Goal: Task Accomplishment & Management: Manage account settings

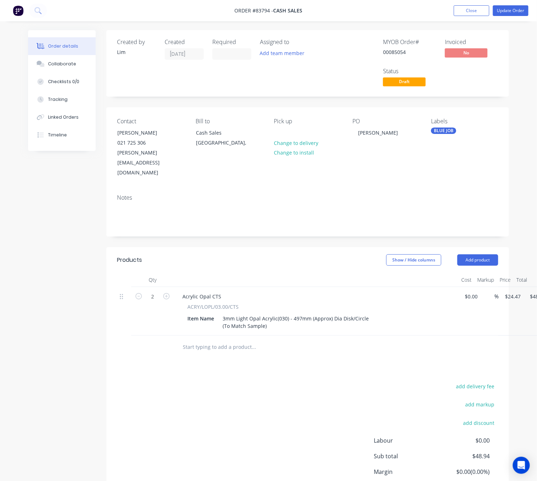
click at [272, 420] on div "add delivery fee add markup add discount Labour $0.00 Sub total $48.94 Margin $…" at bounding box center [307, 450] width 381 height 137
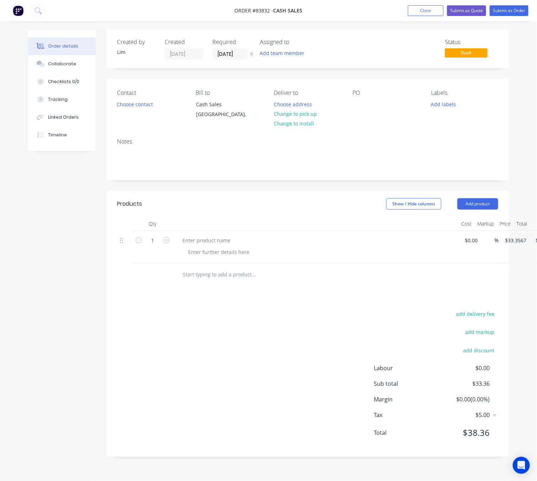
drag, startPoint x: 252, startPoint y: 52, endPoint x: 185, endPoint y: 92, distance: 78.1
click at [252, 52] on icon at bounding box center [251, 54] width 3 height 4
click at [144, 102] on button "Choose contact" at bounding box center [135, 104] width 44 height 10
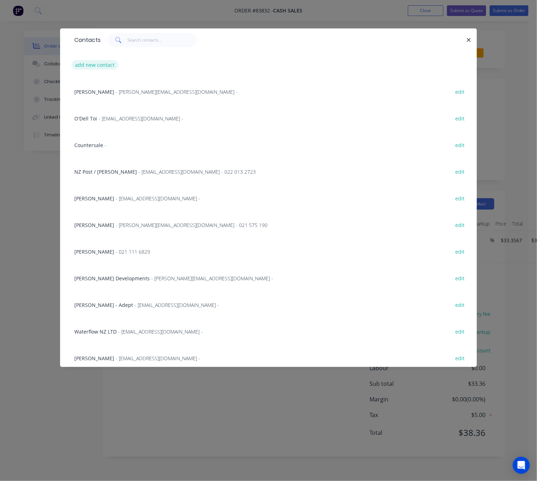
click at [97, 61] on button "add new contact" at bounding box center [94, 65] width 47 height 10
select select "NZ"
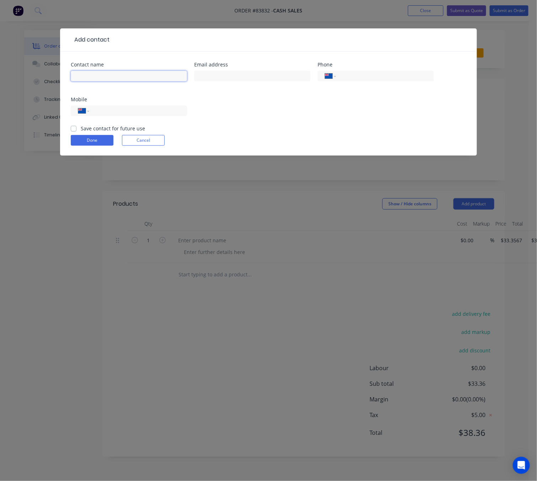
click at [101, 71] on input "text" at bounding box center [129, 76] width 116 height 11
click at [137, 77] on input "Paul" at bounding box center [129, 76] width 116 height 11
click at [122, 75] on input "Paul" at bounding box center [129, 76] width 116 height 11
type input "[PERSON_NAME]"
click at [150, 110] on input "tel" at bounding box center [136, 111] width 85 height 8
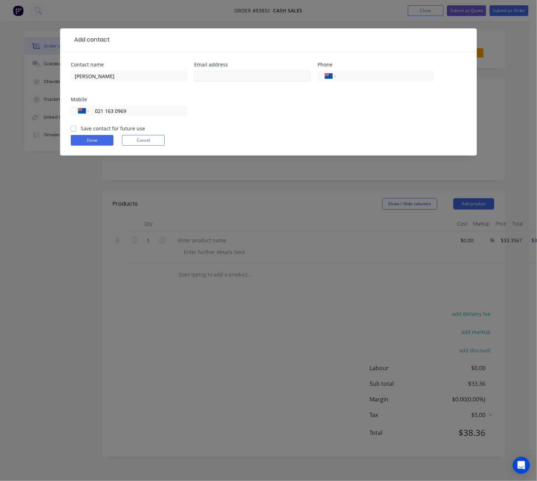
type input "021 163 0969"
click at [247, 71] on input "text" at bounding box center [252, 76] width 116 height 11
type input "noakespaul52@gmail.com"
click at [81, 129] on label "Save contact for future use" at bounding box center [113, 128] width 64 height 7
click at [74, 129] on input "Save contact for future use" at bounding box center [74, 128] width 6 height 7
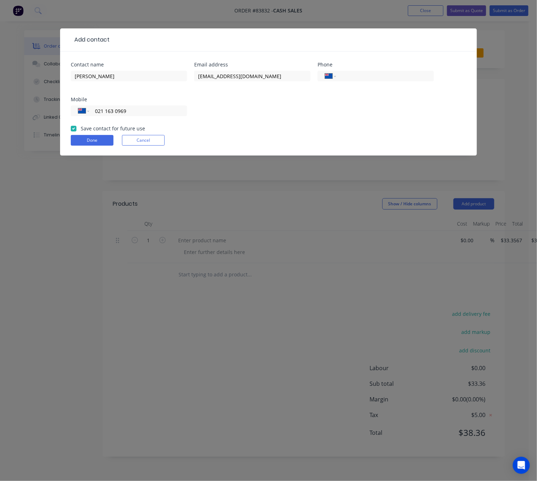
checkbox input "true"
click at [107, 141] on button "Done" at bounding box center [92, 140] width 43 height 11
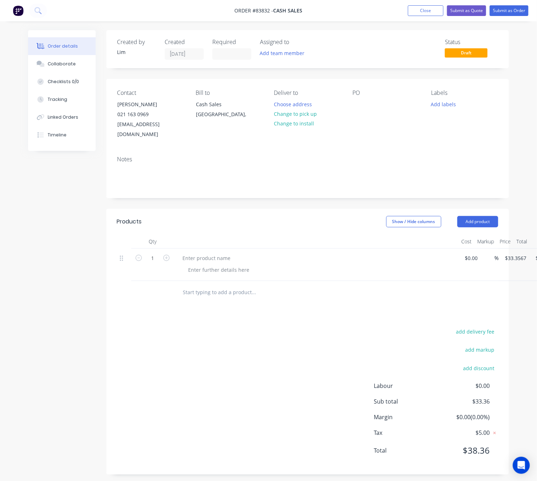
drag, startPoint x: 69, startPoint y: 209, endPoint x: 204, endPoint y: 153, distance: 145.6
click at [70, 208] on div "Created by Lim Created 12/08/25 Required Assigned to Add team member Status Dra…" at bounding box center [268, 257] width 481 height 455
click at [304, 111] on button "Change to pick up" at bounding box center [295, 114] width 50 height 10
click at [359, 101] on div at bounding box center [357, 104] width 11 height 10
click at [299, 108] on div "Pick up Change to delivery Change to install" at bounding box center [307, 115] width 67 height 50
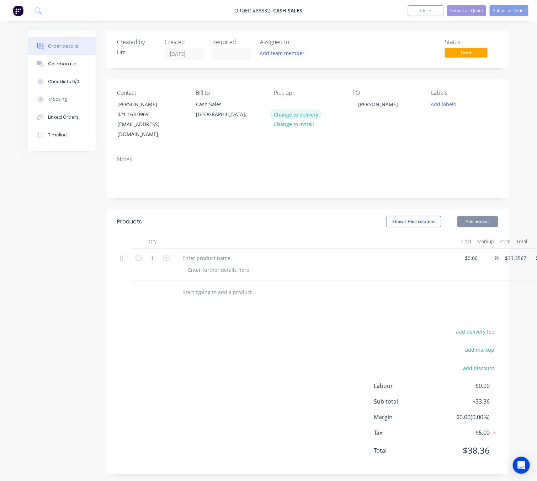
click at [301, 111] on button "Change to delivery" at bounding box center [296, 114] width 52 height 10
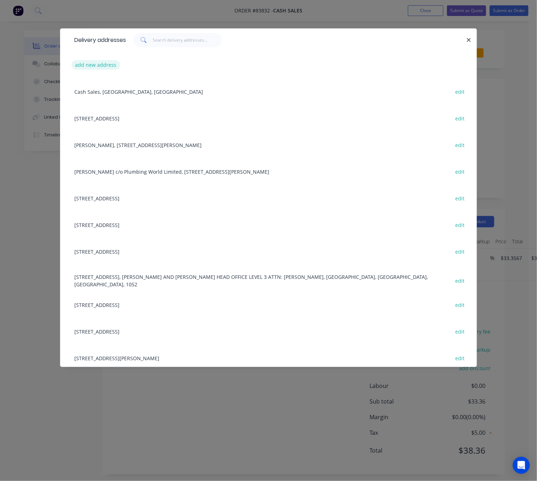
click at [92, 64] on button "add new address" at bounding box center [95, 65] width 49 height 10
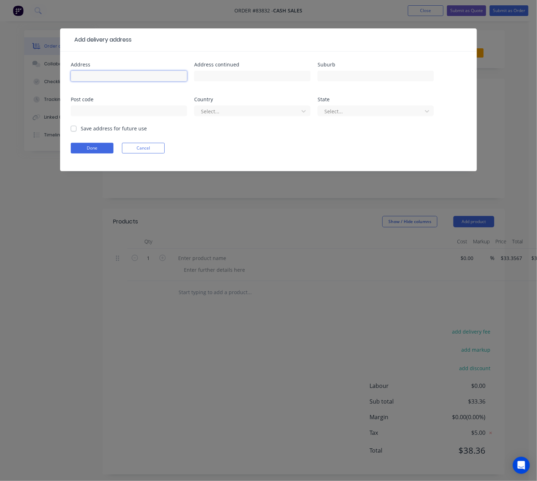
click at [106, 73] on input "text" at bounding box center [129, 76] width 116 height 11
type input "22 Braemar Rd"
click at [278, 76] on input "text" at bounding box center [252, 76] width 116 height 11
click at [358, 75] on input "text" at bounding box center [375, 76] width 116 height 11
drag, startPoint x: 112, startPoint y: 78, endPoint x: 61, endPoint y: 79, distance: 51.2
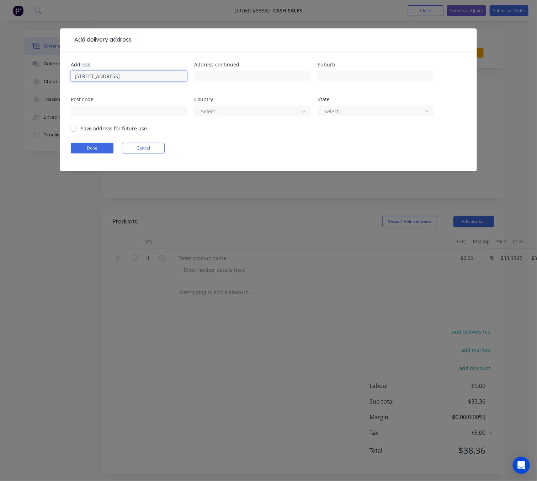
click at [61, 79] on div "Address 22 Braemar Rd Address continued Suburb Post code Country Select... Stat…" at bounding box center [268, 112] width 417 height 120
click at [241, 73] on input "text" at bounding box center [252, 76] width 116 height 11
paste input "22 Braemar Road, Rothesay Bay, Auckland 0630"
drag, startPoint x: 237, startPoint y: 76, endPoint x: 154, endPoint y: 79, distance: 83.6
click at [154, 79] on div "Address 22 Braemar Rd Address continued 22 Braemar Road, Rothesay Bay, Auckland…" at bounding box center [268, 93] width 395 height 63
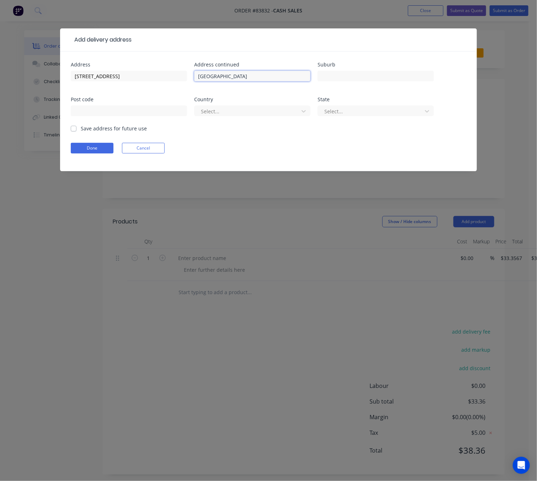
drag, startPoint x: 227, startPoint y: 75, endPoint x: 272, endPoint y: 78, distance: 44.9
click at [272, 78] on input "Rothesay Bay, Auckland 0630" at bounding box center [252, 76] width 116 height 11
click at [251, 76] on input "Rothesay Bay, Auckland 0630" at bounding box center [252, 76] width 116 height 11
drag, startPoint x: 268, startPoint y: 76, endPoint x: 254, endPoint y: 76, distance: 13.9
click at [254, 76] on input "Rothesay Bay, Auckland 0630" at bounding box center [252, 76] width 116 height 11
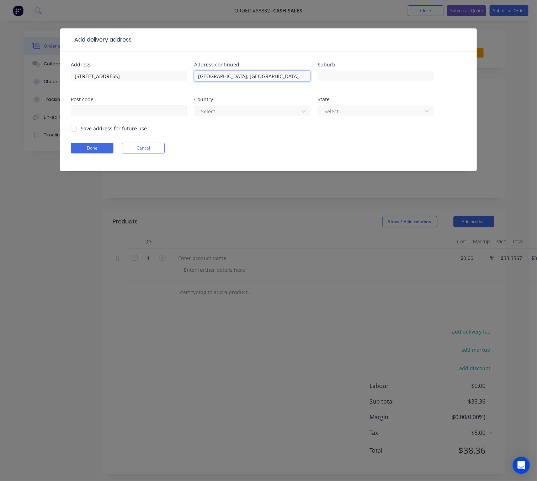
type input "Rothesay Bay, Auckland"
click at [117, 111] on input "text" at bounding box center [129, 111] width 116 height 11
paste input "0630"
type input "0630"
drag, startPoint x: 228, startPoint y: 76, endPoint x: 198, endPoint y: 73, distance: 30.7
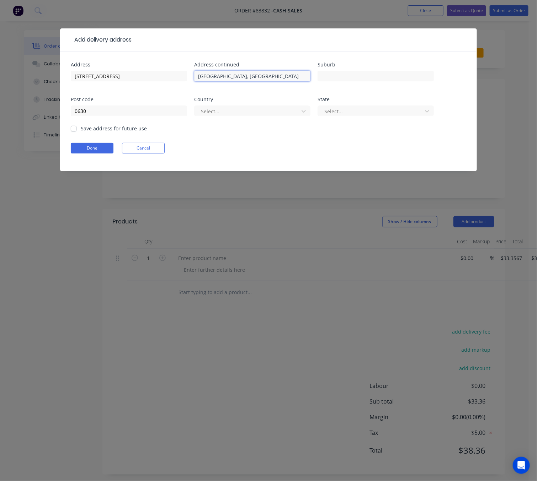
click at [193, 73] on div "Address 22 Braemar Rd Address continued Rothesay Bay, Auckland Suburb Post code…" at bounding box center [268, 93] width 395 height 63
type input ", Auckland"
click at [383, 76] on input "text" at bounding box center [375, 76] width 116 height 11
paste input "Rothesay Bay"
type input "Rothesay Bay"
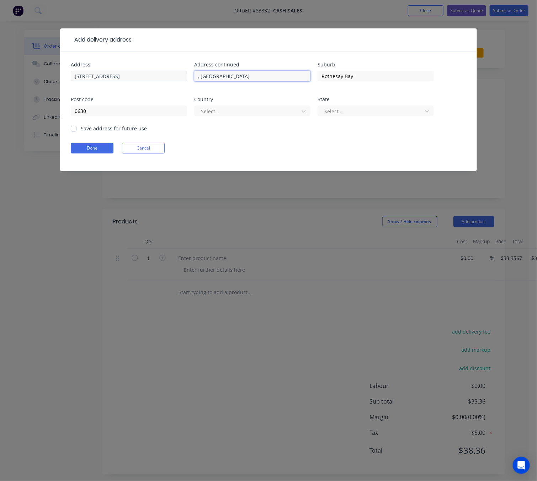
drag, startPoint x: 227, startPoint y: 79, endPoint x: 180, endPoint y: 75, distance: 47.1
click at [181, 75] on div "Address 22 Braemar Rd Address continued , Auckland Suburb Rothesay Bay Post cod…" at bounding box center [268, 93] width 395 height 63
click at [229, 113] on div at bounding box center [247, 111] width 95 height 9
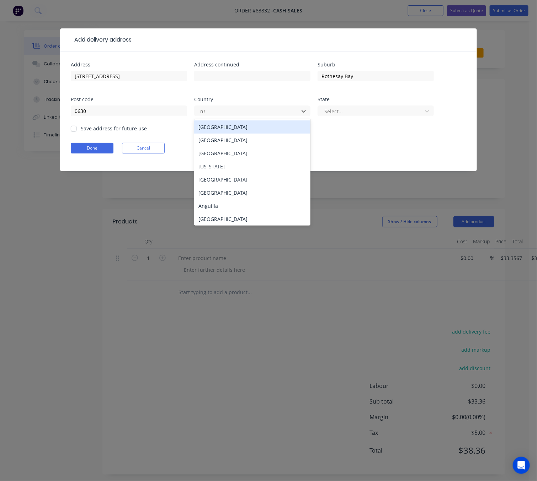
type input "new"
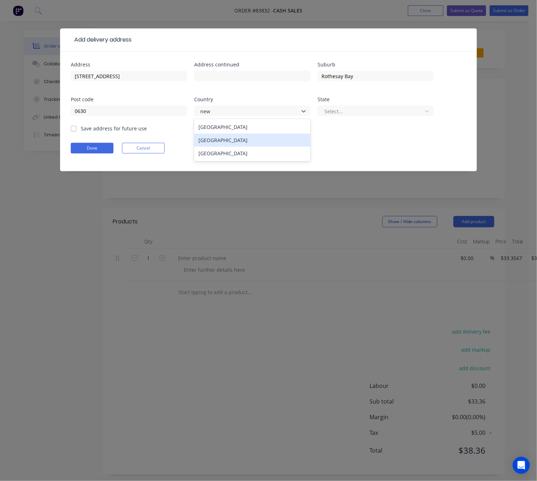
drag, startPoint x: 223, startPoint y: 140, endPoint x: 285, endPoint y: 133, distance: 62.6
click at [224, 140] on div "New Zealand" at bounding box center [252, 140] width 116 height 13
click at [374, 110] on div at bounding box center [370, 111] width 95 height 9
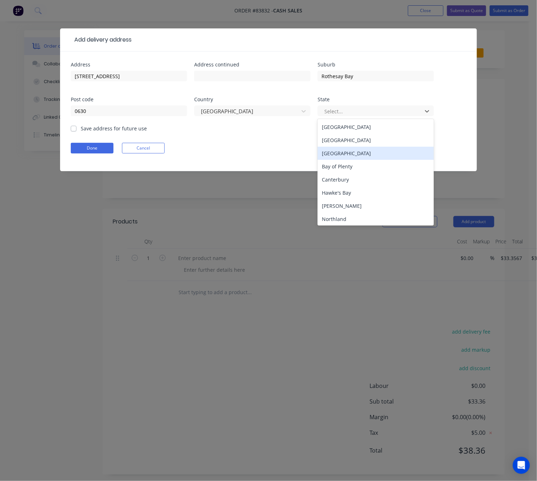
click at [365, 154] on div "Auckland" at bounding box center [375, 153] width 116 height 13
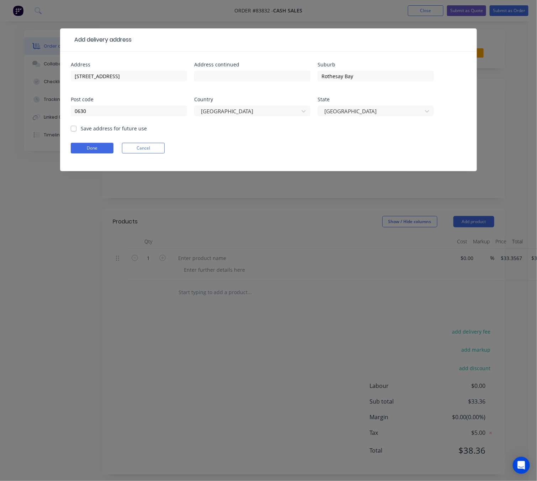
click at [81, 129] on label "Save address for future use" at bounding box center [114, 128] width 66 height 7
click at [76, 129] on input "Save address for future use" at bounding box center [74, 128] width 6 height 7
click at [68, 126] on div "Address 22 Braemar Rd Address continued Suburb Rothesay Bay Post code 0630 Coun…" at bounding box center [268, 112] width 417 height 120
click at [81, 129] on label "Save address for future use" at bounding box center [114, 128] width 66 height 7
click at [73, 129] on input "Save address for future use" at bounding box center [74, 128] width 6 height 7
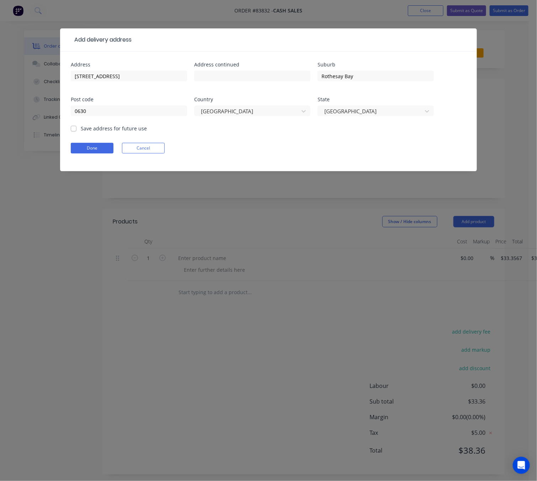
click at [81, 129] on label "Save address for future use" at bounding box center [114, 128] width 66 height 7
click at [73, 129] on input "Save address for future use" at bounding box center [74, 128] width 6 height 7
checkbox input "true"
click at [93, 148] on button "Done" at bounding box center [92, 148] width 43 height 11
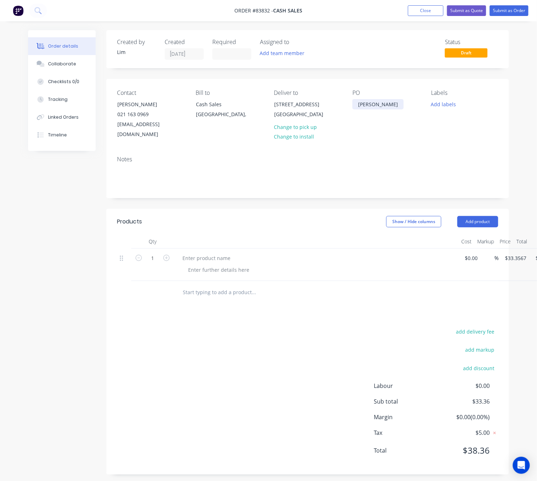
click at [363, 106] on div "Pual" at bounding box center [377, 104] width 51 height 10
drag, startPoint x: 371, startPoint y: 106, endPoint x: 345, endPoint y: 105, distance: 26.7
click at [335, 106] on div "Contact Paul Noakes 021 163 0969 noakespaul52@gmail.com Bill to Cash Sales Auck…" at bounding box center [307, 114] width 402 height 71
click at [443, 105] on button "Add labels" at bounding box center [443, 104] width 33 height 10
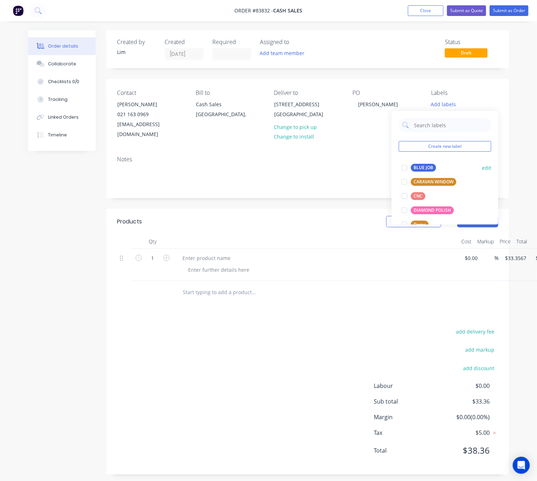
click at [424, 168] on div "BLUE JOB" at bounding box center [423, 168] width 25 height 8
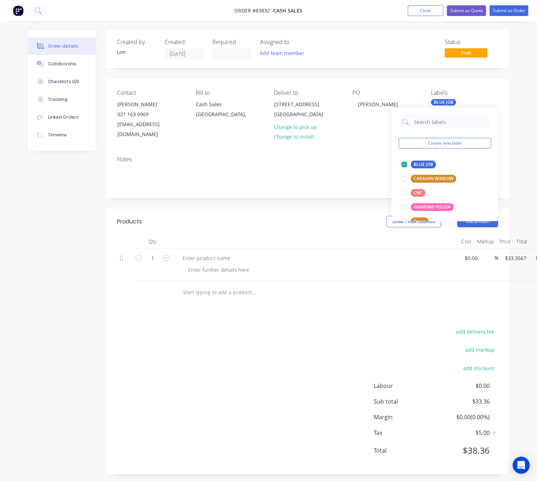
click at [309, 209] on header "Products Show / Hide columns Add product" at bounding box center [307, 222] width 402 height 26
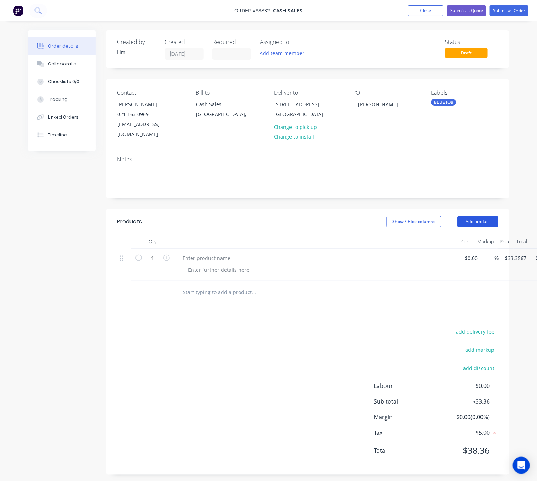
click at [487, 216] on button "Add product" at bounding box center [477, 221] width 41 height 11
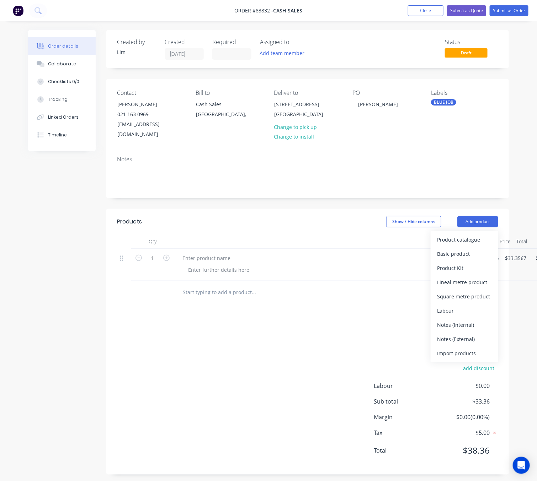
click at [448, 249] on div "Basic product" at bounding box center [464, 254] width 55 height 10
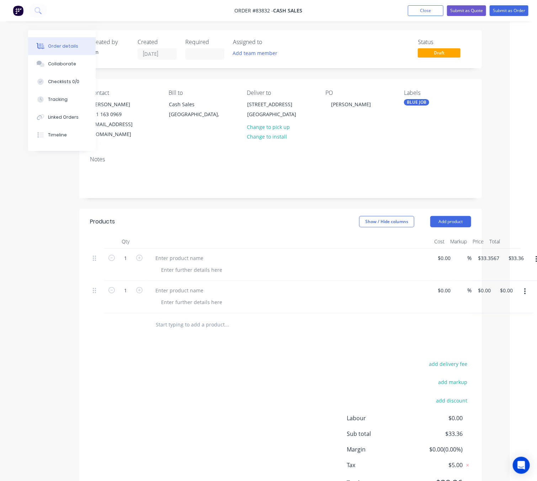
scroll to position [0, 34]
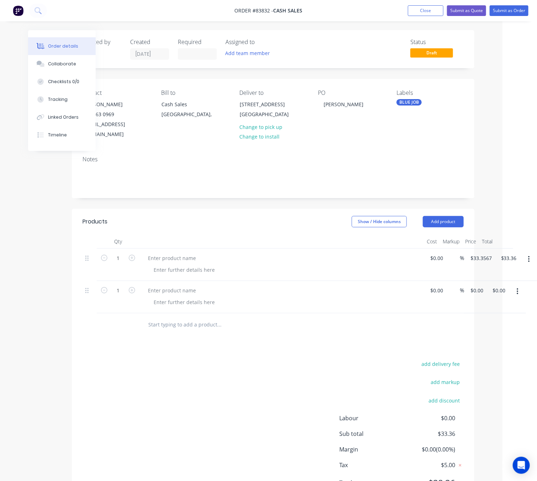
click at [525, 253] on button "button" at bounding box center [528, 259] width 17 height 13
click at [500, 301] on div "Delete" at bounding box center [503, 306] width 55 height 10
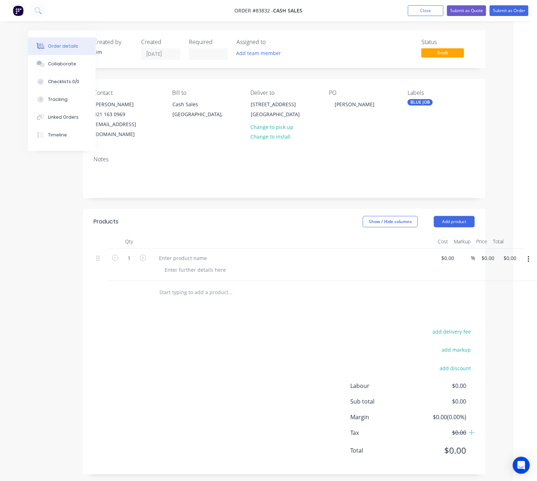
scroll to position [0, 23]
click at [525, 254] on button "button" at bounding box center [528, 259] width 17 height 13
click at [511, 301] on div "Delete" at bounding box center [503, 306] width 55 height 10
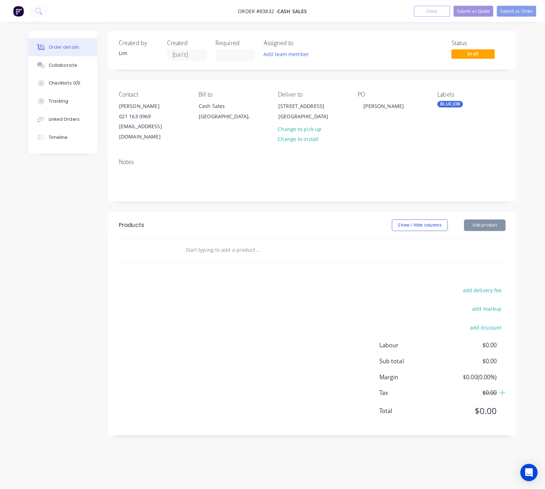
scroll to position [0, 0]
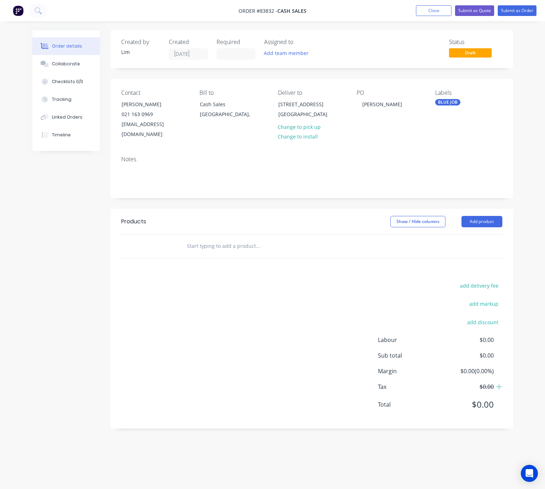
click at [208, 239] on input "text" at bounding box center [258, 246] width 142 height 14
type input "4"
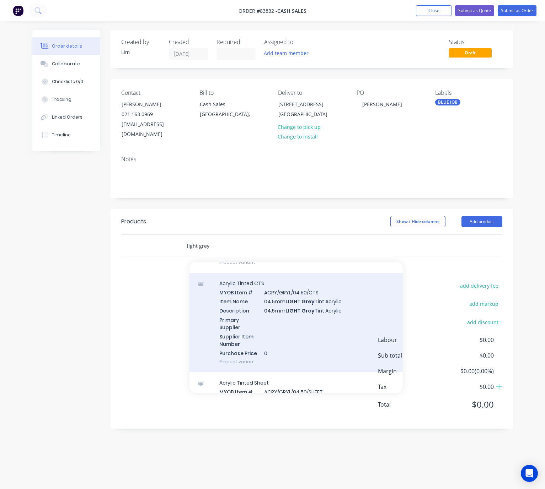
scroll to position [213, 0]
type input "light grey"
click at [327, 322] on div "Acrylic Tinted CTS MYOB Item # ACRY/GRYL/04.50/CTS Item Name 04.5mm LIGHT Grey …" at bounding box center [295, 321] width 213 height 100
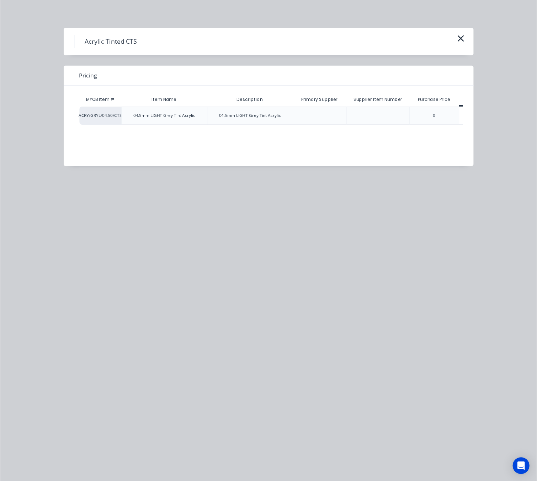
scroll to position [0, 32]
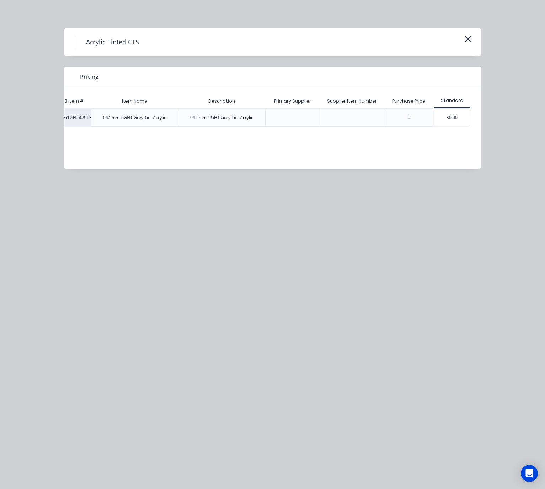
click at [455, 111] on div "$0.00" at bounding box center [452, 118] width 36 height 18
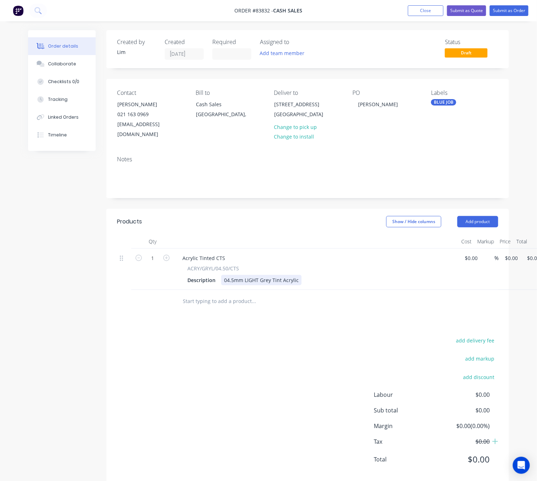
click at [299, 275] on div "Description 04.5mm LIGHT Grey Tint Acrylic" at bounding box center [314, 280] width 260 height 10
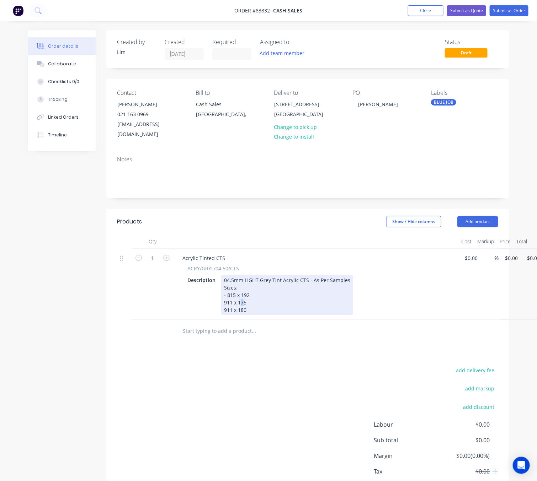
drag, startPoint x: 244, startPoint y: 291, endPoint x: 240, endPoint y: 291, distance: 3.9
click at [240, 291] on div "04.5mm LIGHT Grey Tint Acrylic CTS - As Per Samples Sizes: - 815 x 192 911 x 17…" at bounding box center [287, 295] width 132 height 40
click at [254, 297] on div "04.5mm LIGHT Grey Tint Acrylic CTS - As Per Samples Sizes: - 815 x 192 911 x 17…" at bounding box center [287, 295] width 132 height 40
click at [246, 291] on div "04.5mm LIGHT Grey Tint Acrylic CTS - As Per Samples Sizes: - 815 x 192 911 x 17…" at bounding box center [287, 295] width 132 height 40
click at [269, 303] on div "04.5mm LIGHT Grey Tint Acrylic CTS - As Per Samples Sizes: - 815 x 192 911 x 18…" at bounding box center [287, 295] width 132 height 40
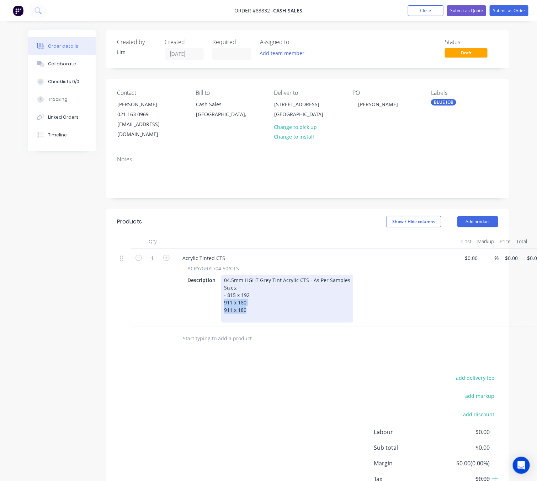
drag, startPoint x: 247, startPoint y: 301, endPoint x: 222, endPoint y: 291, distance: 27.5
click at [222, 291] on div "04.5mm LIGHT Grey Tint Acrylic CTS - As Per Samples Sizes: - 815 x 192 911 x 18…" at bounding box center [287, 299] width 132 height 48
click at [251, 303] on div "04.5mm LIGHT Grey Tint Acrylic CTS - As Per Samples Sizes: - 815 x 192 911 x 18…" at bounding box center [287, 299] width 132 height 48
drag, startPoint x: 248, startPoint y: 302, endPoint x: 212, endPoint y: 301, distance: 36.3
click at [213, 301] on div "Description 04.5mm LIGHT Grey Tint Acrylic CTS - As Per Samples Sizes: - 815 x …" at bounding box center [314, 299] width 260 height 48
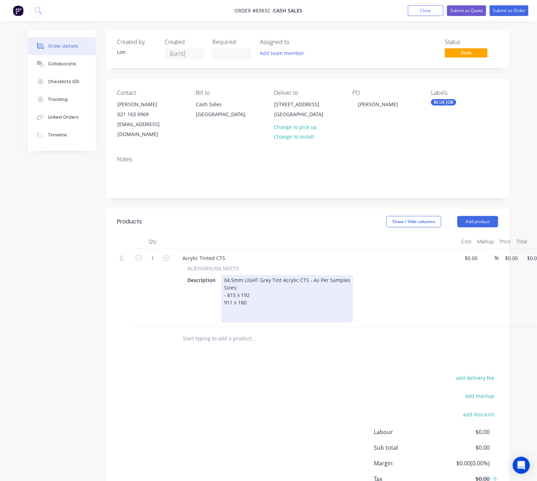
click at [223, 293] on div "04.5mm LIGHT Grey Tint Acrylic CTS - As Per Samples Sizes: - 815 x 192 911 x 180" at bounding box center [287, 299] width 132 height 48
click at [258, 286] on div "04.5mm LIGHT Grey Tint Acrylic CTS - As Per Samples Sizes: - 815 x 192 - 911 x …" at bounding box center [287, 299] width 132 height 48
click at [268, 294] on div "04.5mm LIGHT Grey Tint Acrylic CTS - As Per Samples Sizes: - 815 x 192 2x @ - 9…" at bounding box center [287, 299] width 132 height 48
click at [256, 310] on div "04.5mm LIGHT Grey Tint Acrylic CTS - As Per Samples Sizes: - 815 x 192 2x @ - 9…" at bounding box center [287, 299] width 132 height 48
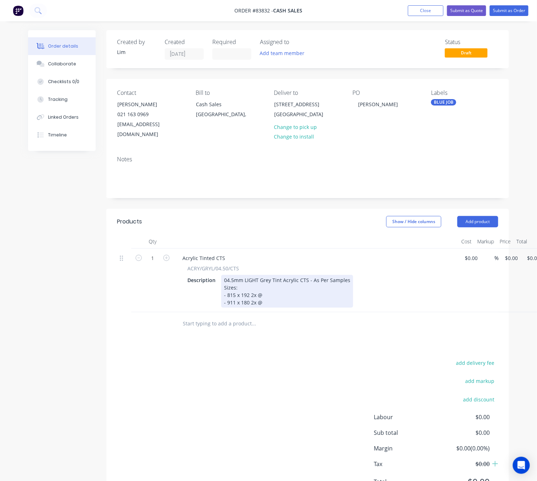
click at [277, 286] on div "04.5mm LIGHT Grey Tint Acrylic CTS - As Per Samples Sizes: - 815 x 192 2x @ - 9…" at bounding box center [287, 291] width 132 height 33
click at [276, 293] on div "04.5mm LIGHT Grey Tint Acrylic CTS - As Per Samples Sizes: - 815 x 192 2x @ L&R…" at bounding box center [287, 291] width 132 height 33
click at [261, 285] on div "04.5mm LIGHT Grey Tint Acrylic CTS - As Per Samples Sizes: - 815 x 192 2x @ L&R…" at bounding box center [287, 291] width 132 height 33
click at [250, 283] on div "04.5mm LIGHT Grey Tint Acrylic CTS - As Per Samples Sizes: - 815 x 192 2x L&R -…" at bounding box center [287, 291] width 132 height 33
click at [273, 285] on div "04.5mm LIGHT Grey Tint Acrylic CTS - As Per Samples Sizes: - 815 x 192 (2x L&R …" at bounding box center [287, 291] width 132 height 33
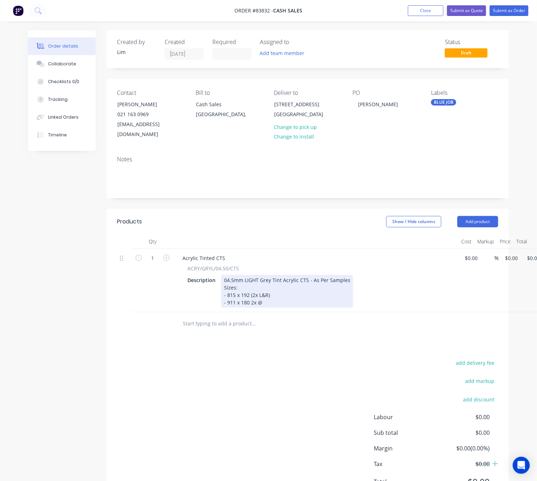
click at [250, 293] on div "04.5mm LIGHT Grey Tint Acrylic CTS - As Per Samples Sizes: - 815 x 192 (2x L&R)…" at bounding box center [287, 291] width 132 height 33
click at [278, 292] on div "04.5mm LIGHT Grey Tint Acrylic CTS - As Per Samples Sizes: - 815 x 192 (2x L&R)…" at bounding box center [287, 291] width 132 height 33
drag, startPoint x: 256, startPoint y: 291, endPoint x: 251, endPoint y: 291, distance: 5.0
click at [251, 291] on div "04.5mm LIGHT Grey Tint Acrylic CTS - As Per Samples Sizes: - 815 x 192 (2x L&R)…" at bounding box center [287, 291] width 132 height 33
drag, startPoint x: 258, startPoint y: 285, endPoint x: 252, endPoint y: 285, distance: 6.0
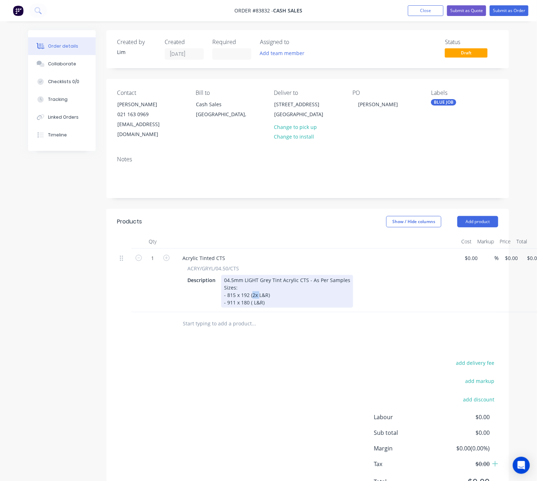
click at [252, 285] on div "04.5mm LIGHT Grey Tint Acrylic CTS - As Per Samples Sizes: - 815 x 192 (2x L&R)…" at bounding box center [287, 291] width 132 height 33
click at [252, 292] on div "04.5mm LIGHT Grey Tint Acrylic CTS - As Per Samples Sizes: - 815 x 192 (L&R) - …" at bounding box center [287, 291] width 132 height 33
click at [273, 285] on div "04.5mm LIGHT Grey Tint Acrylic CTS - As Per Samples Sizes: - 815 x 192 (L&R) - …" at bounding box center [287, 291] width 132 height 33
drag, startPoint x: 265, startPoint y: 285, endPoint x: 254, endPoint y: 285, distance: 11.0
click at [254, 285] on div "04.5mm LIGHT Grey Tint Acrylic CTS - As Per Samples Sizes: - 815 x 192 (L&R) - …" at bounding box center [287, 291] width 132 height 33
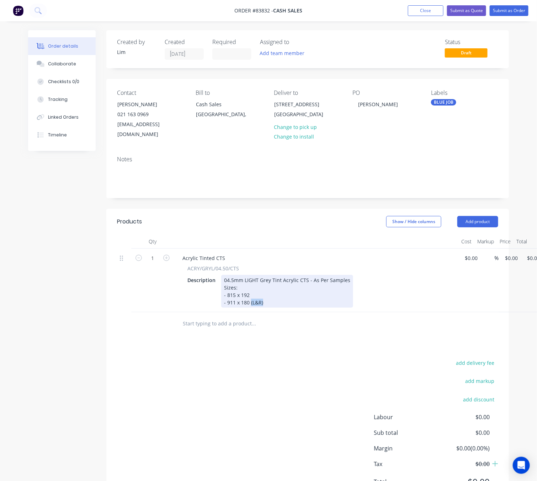
drag, startPoint x: 266, startPoint y: 295, endPoint x: 250, endPoint y: 293, distance: 15.8
click at [250, 293] on div "04.5mm LIGHT Grey Tint Acrylic CTS - As Per Samples Sizes: - 815 x 192 - 911 x …" at bounding box center [287, 291] width 132 height 33
click at [252, 286] on div "04.5mm LIGHT Grey Tint Acrylic CTS - As Per Samples Sizes: - 815 x 192 - 911 x …" at bounding box center [287, 291] width 132 height 33
drag, startPoint x: 255, startPoint y: 287, endPoint x: 222, endPoint y: 287, distance: 32.7
click at [222, 287] on div "04.5mm LIGHT Grey Tint Acrylic CTS - As Per Samples Sizes: - 815 x 192 (STB AFT…" at bounding box center [287, 291] width 132 height 33
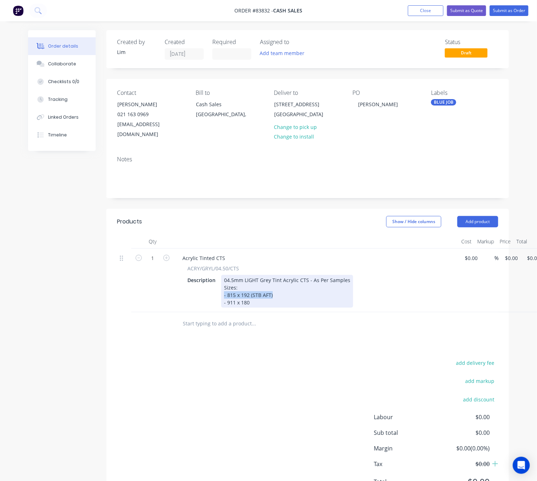
copy div "- 815 x 192 (STB AFT)"
click at [278, 283] on div "04.5mm LIGHT Grey Tint Acrylic CTS - As Per Samples Sizes: - 815 x 192 (STB AFT…" at bounding box center [287, 291] width 132 height 33
drag, startPoint x: 259, startPoint y: 291, endPoint x: 252, endPoint y: 293, distance: 7.3
click at [252, 293] on div "04.5mm LIGHT Grey Tint Acrylic CTS - As Per Samples Sizes: - 815 x 192 (STB AFT…" at bounding box center [287, 291] width 132 height 33
click at [285, 303] on div "04.5mm LIGHT Grey Tint Acrylic CTS - As Per Samples Sizes: - 815 x 192 (STB AFT…" at bounding box center [287, 291] width 132 height 33
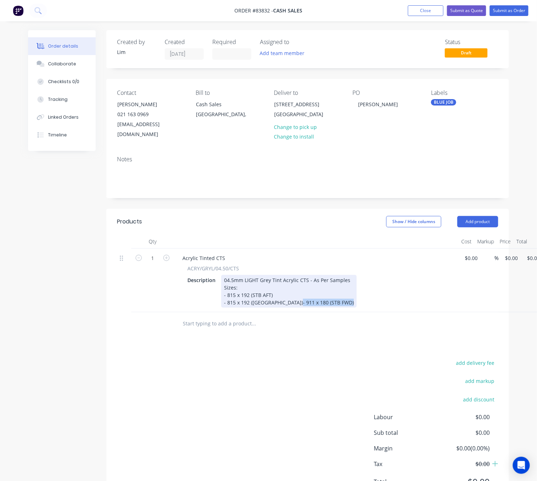
drag, startPoint x: 254, startPoint y: 302, endPoint x: 223, endPoint y: 300, distance: 31.0
click at [221, 300] on div "04.5mm LIGHT Grey Tint Acrylic CTS - As Per Samples Sizes: - 815 x 192 (STB AFT…" at bounding box center [288, 291] width 135 height 33
copy div "- 911 x 180 (STB FWD)"
click at [278, 303] on div "04.5mm LIGHT Grey Tint Acrylic CTS - As Per Samples Sizes: - 815 x 192 (STB AFT…" at bounding box center [288, 291] width 135 height 33
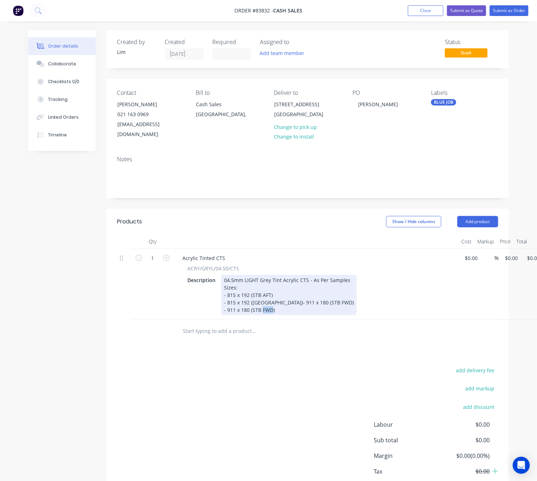
drag, startPoint x: 272, startPoint y: 307, endPoint x: 262, endPoint y: 307, distance: 9.6
click at [262, 307] on div "04.5mm LIGHT Grey Tint Acrylic CTS - As Per Samples Sizes: - 815 x 192 (STB AFT…" at bounding box center [288, 295] width 135 height 40
click at [298, 308] on div "04.5mm LIGHT Grey Tint Acrylic CTS - As Per Samples Sizes: - 815 x 192 (STB AFT…" at bounding box center [288, 295] width 135 height 40
drag, startPoint x: 274, startPoint y: 307, endPoint x: 252, endPoint y: 304, distance: 22.3
click at [252, 304] on div "04.5mm LIGHT Grey Tint Acrylic CTS - As Per Samples Sizes: - 815 x 192 (STB AFT…" at bounding box center [288, 295] width 135 height 40
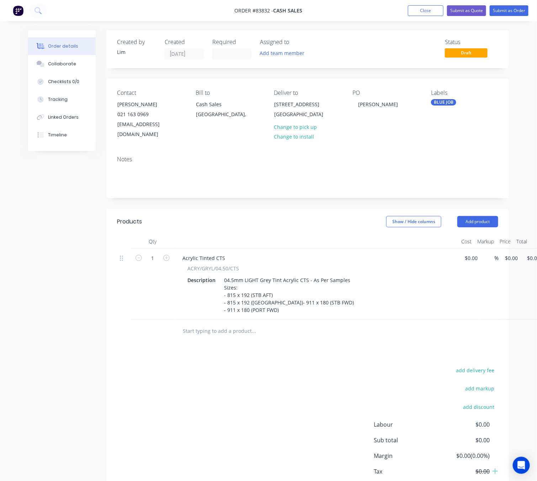
click at [201, 386] on div "add delivery fee add markup add discount Labour $0.00 Sub total $0.00 Margin $0…" at bounding box center [307, 434] width 381 height 137
click at [510, 253] on input "0" at bounding box center [508, 258] width 8 height 10
type input "$137.36"
click at [250, 321] on div at bounding box center [302, 331] width 256 height 23
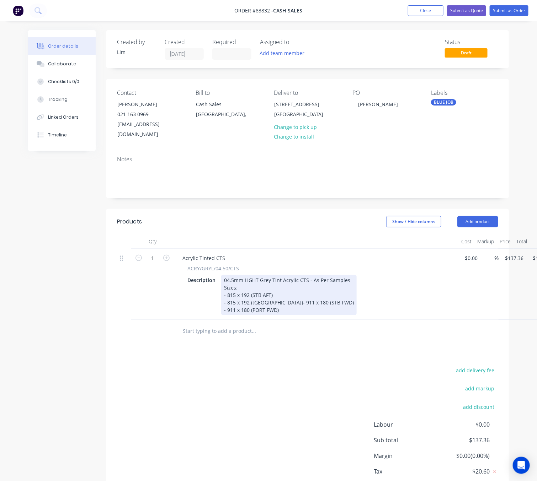
click at [289, 309] on div "04.5mm LIGHT Grey Tint Acrylic CTS - As Per Samples Sizes: - 815 x 192 (STB AFT…" at bounding box center [288, 295] width 135 height 40
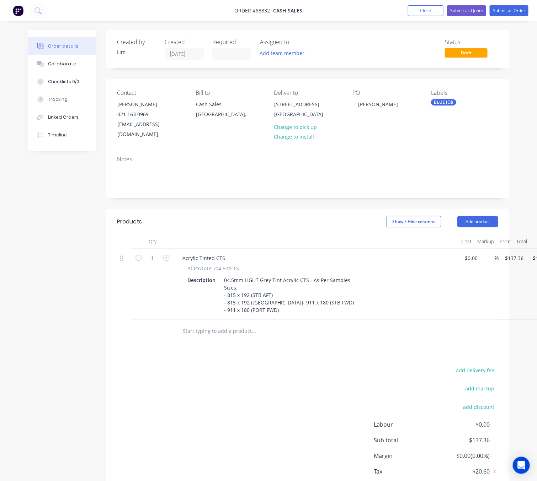
click at [329, 407] on div "add delivery fee add markup add discount Labour $0.00 Sub total $137.36 Margin …" at bounding box center [307, 434] width 381 height 137
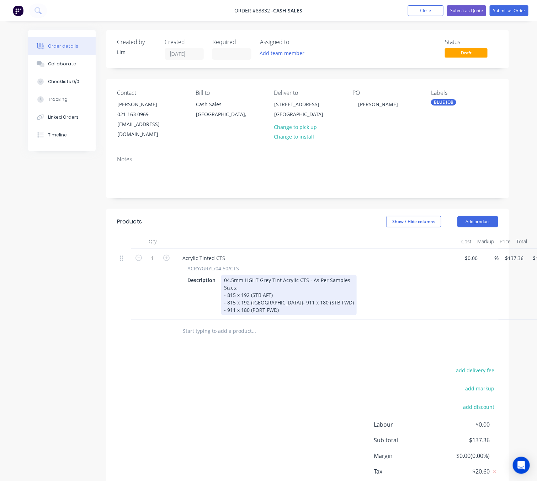
click at [267, 277] on div "04.5mm LIGHT Grey Tint Acrylic CTS - As Per Samples Sizes: - 815 x 192 (STB AFT…" at bounding box center [288, 295] width 135 height 40
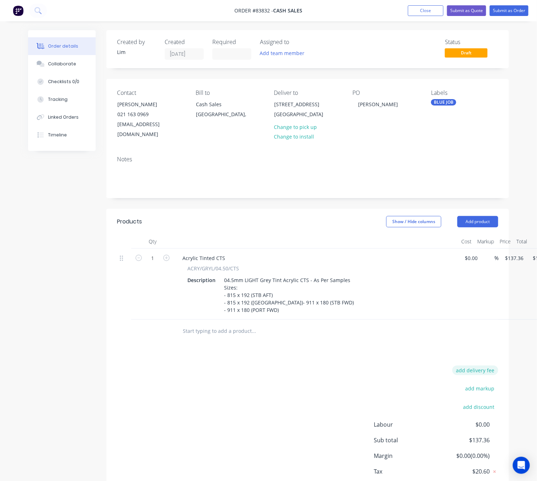
click at [479, 372] on button "add delivery fee" at bounding box center [475, 371] width 46 height 10
drag, startPoint x: 274, startPoint y: 101, endPoint x: 333, endPoint y: 104, distance: 59.1
click at [333, 104] on div "22 Braemar Rd Rothesay Bay, Auckland, 0630" at bounding box center [303, 110] width 71 height 23
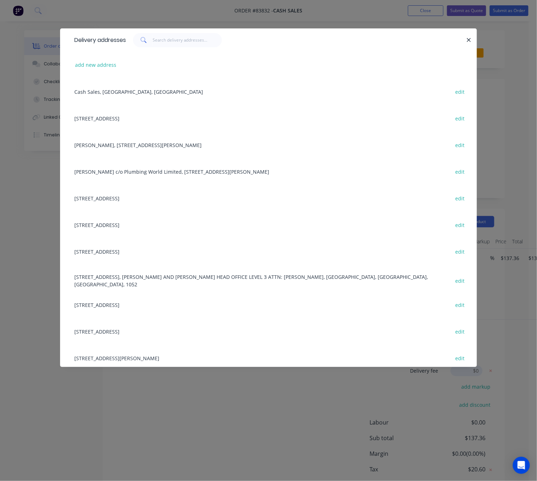
click at [470, 42] on icon "button" at bounding box center [468, 40] width 5 height 6
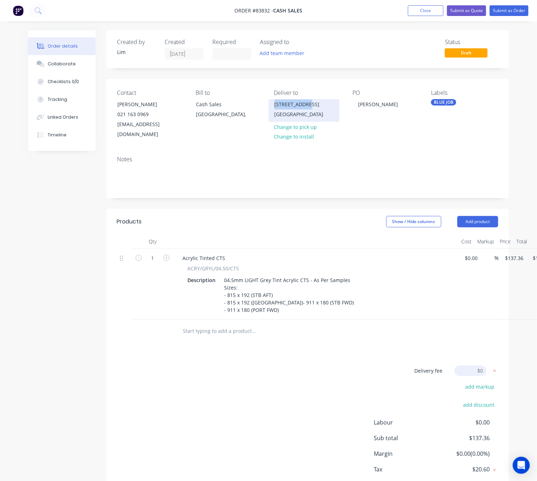
copy div "22 Braemar Rd"
click at [480, 366] on input at bounding box center [470, 371] width 32 height 11
type input "10"
click at [305, 390] on div "Delivery fee Delivery fee Delivery fee name (Optional) 10 10 $0 add markup add …" at bounding box center [307, 433] width 381 height 135
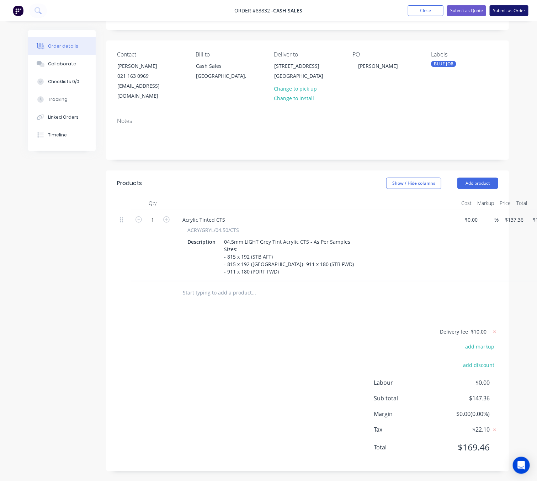
click at [505, 10] on button "Submit as Order" at bounding box center [508, 10] width 39 height 11
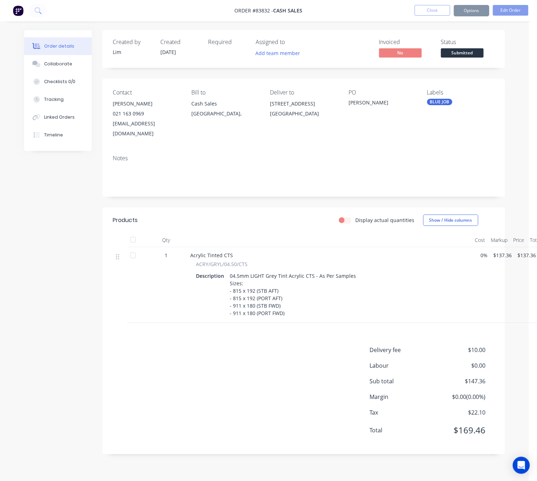
scroll to position [0, 0]
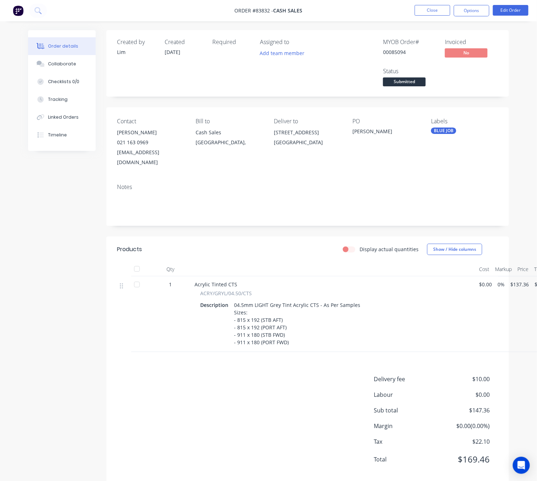
drag, startPoint x: 16, startPoint y: 237, endPoint x: 27, endPoint y: 236, distance: 10.8
click at [16, 238] on div "Order details Collaborate Checklists 0/0 Tracking Linked Orders Timeline Order …" at bounding box center [268, 247] width 537 height 494
click at [474, 12] on button "Options" at bounding box center [472, 10] width 36 height 11
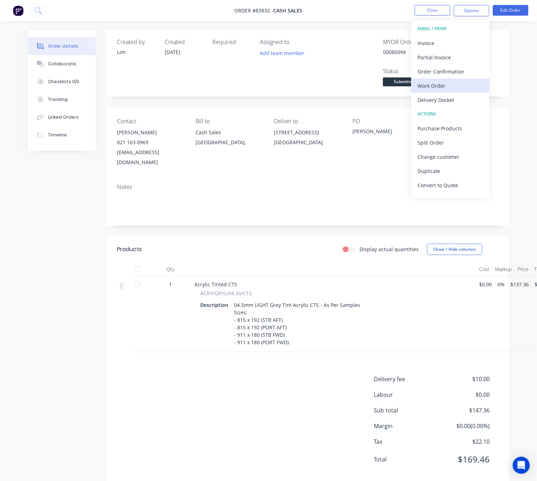
click at [462, 86] on div "Work Order" at bounding box center [449, 86] width 65 height 10
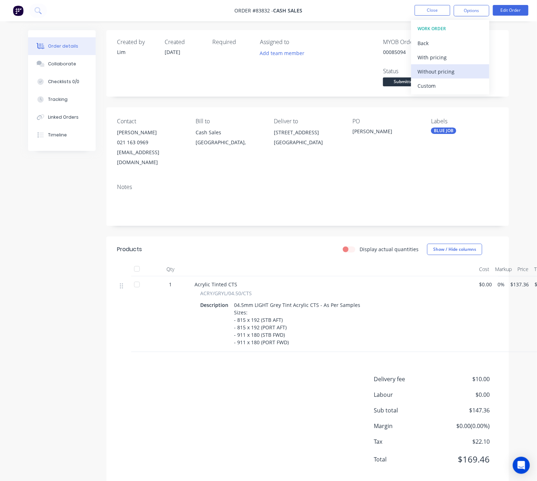
click at [456, 65] on button "Without pricing" at bounding box center [450, 71] width 78 height 14
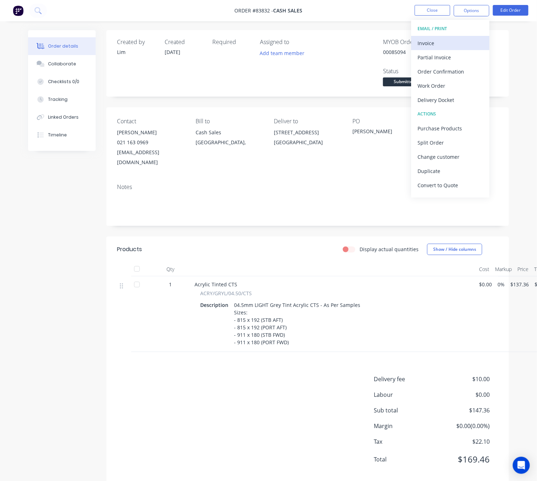
click at [466, 43] on div "Invoice" at bounding box center [449, 43] width 65 height 10
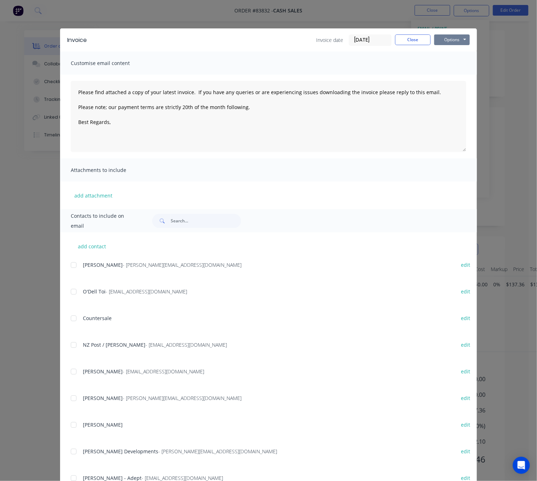
click at [456, 44] on button "Options" at bounding box center [452, 39] width 36 height 11
click at [458, 53] on button "Preview" at bounding box center [456, 53] width 45 height 12
click at [418, 34] on button "Close" at bounding box center [413, 39] width 36 height 11
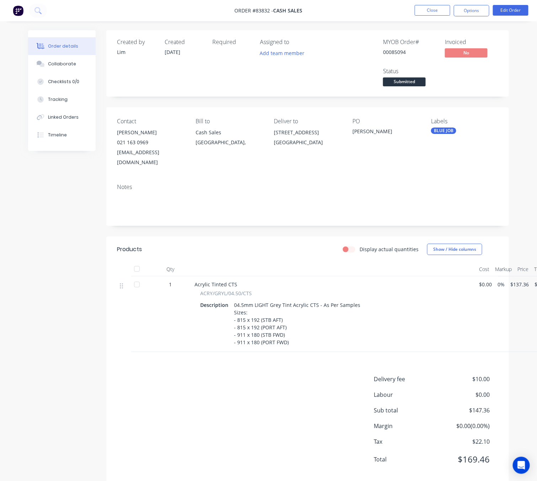
click at [47, 325] on div "Created by Lim Created 12/08/25 Required Assigned to Add team member MYOB Order…" at bounding box center [268, 262] width 481 height 464
click at [434, 9] on button "Close" at bounding box center [432, 10] width 36 height 11
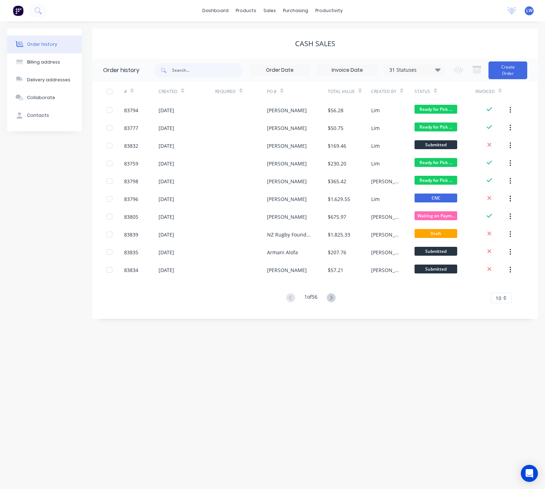
click at [170, 80] on div "31 Statuses Invoice Status Invoiced Not Invoiced Partial Order Status All Archi…" at bounding box center [299, 70] width 291 height 23
click at [186, 71] on input "text" at bounding box center [207, 70] width 70 height 14
type input "goodwood"
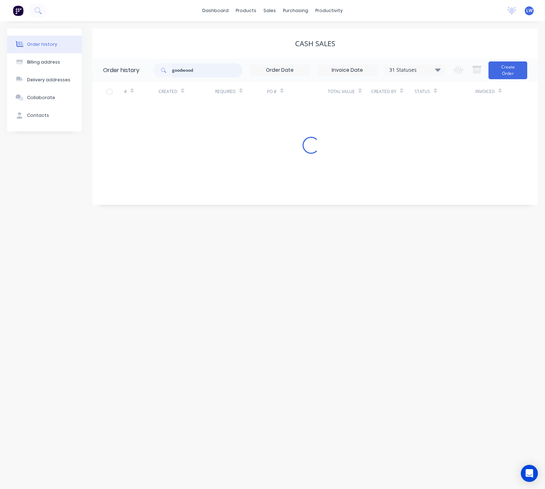
click at [202, 70] on input "goodwood" at bounding box center [207, 70] width 70 height 14
click at [333, 268] on div "Order history Billing address Delivery addresses Collaborate Contacts Cash Sale…" at bounding box center [272, 255] width 545 height 468
drag, startPoint x: 208, startPoint y: 76, endPoint x: 168, endPoint y: 68, distance: 40.2
click at [168, 68] on div "goodwood" at bounding box center [198, 70] width 89 height 14
click at [252, 211] on div "Order history Billing address Delivery addresses Collaborate Contacts Cash Sale…" at bounding box center [272, 255] width 545 height 468
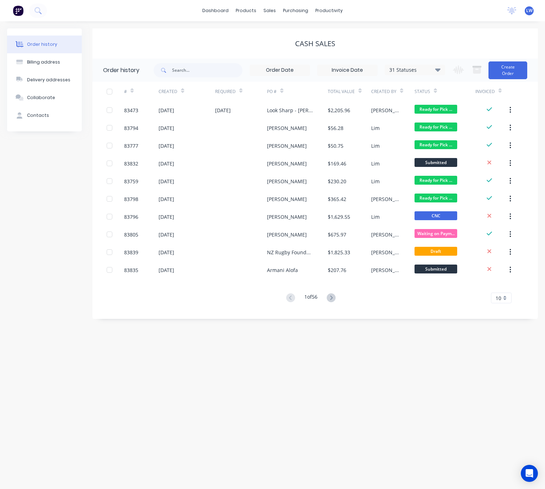
click at [38, 218] on div "Order history Billing address Delivery addresses Collaborate Contacts" at bounding box center [44, 173] width 75 height 291
click at [207, 416] on div "Order history Billing address Delivery addresses Collaborate Contacts Cash Sale…" at bounding box center [272, 255] width 545 height 468
drag, startPoint x: 402, startPoint y: 415, endPoint x: 403, endPoint y: 412, distance: 3.7
click at [402, 415] on div "Order history Billing address Delivery addresses Collaborate Contacts Cash Sale…" at bounding box center [272, 255] width 545 height 468
drag, startPoint x: 186, startPoint y: 70, endPoint x: 204, endPoint y: 82, distance: 21.5
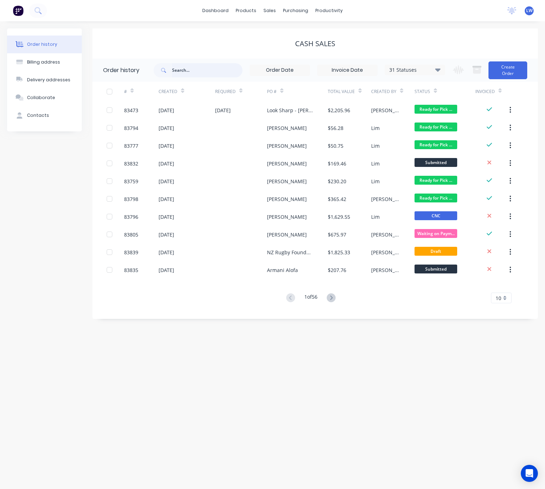
click at [187, 70] on input "text" at bounding box center [207, 70] width 70 height 14
click at [208, 68] on input "text" at bounding box center [207, 70] width 70 height 14
type input "shores food"
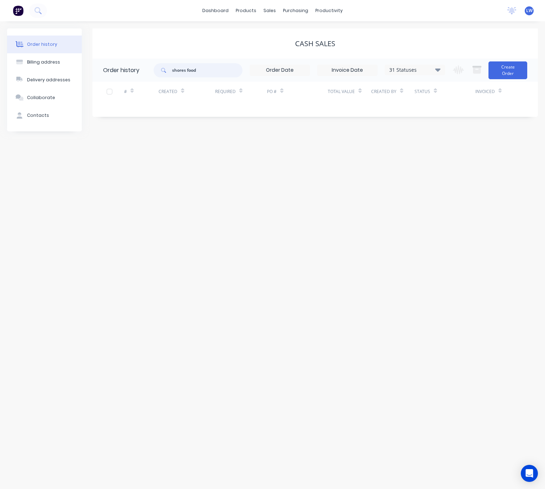
drag, startPoint x: 208, startPoint y: 70, endPoint x: 163, endPoint y: 74, distance: 44.5
click at [160, 70] on div "shores food" at bounding box center [198, 70] width 89 height 14
drag, startPoint x: 270, startPoint y: 200, endPoint x: 272, endPoint y: 196, distance: 4.8
click at [270, 199] on div "Order history Billing address Delivery addresses Collaborate Contacts Cash Sale…" at bounding box center [272, 255] width 545 height 468
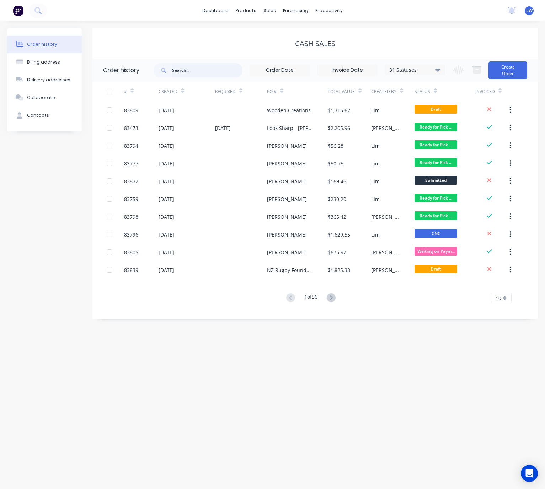
click at [187, 69] on input "text" at bounding box center [207, 70] width 70 height 14
type input "shaws"
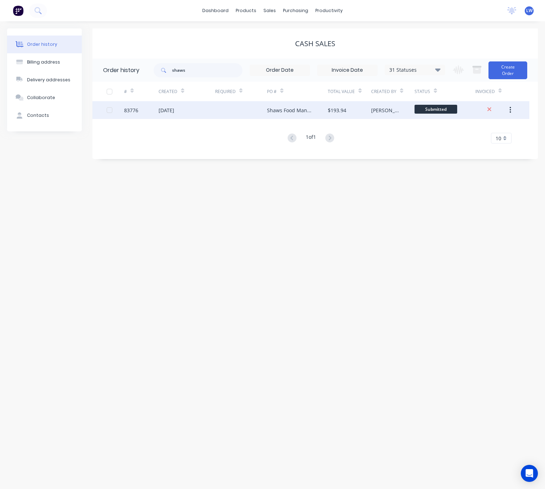
click at [288, 108] on div "Shaws Food Manufacturing Ltd - Ben" at bounding box center [290, 110] width 47 height 7
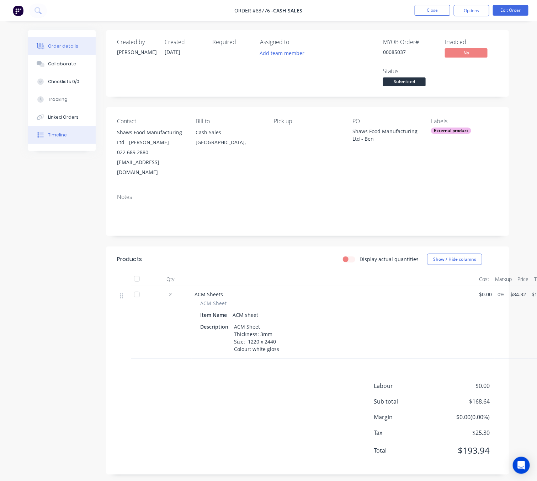
click at [58, 135] on div "Timeline" at bounding box center [57, 135] width 19 height 6
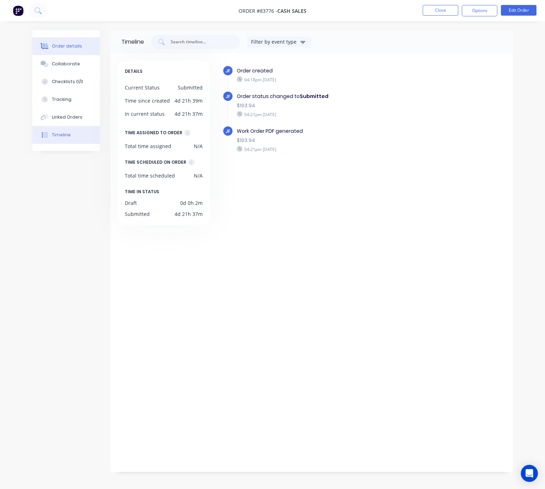
click at [77, 47] on div "Order details" at bounding box center [67, 46] width 30 height 6
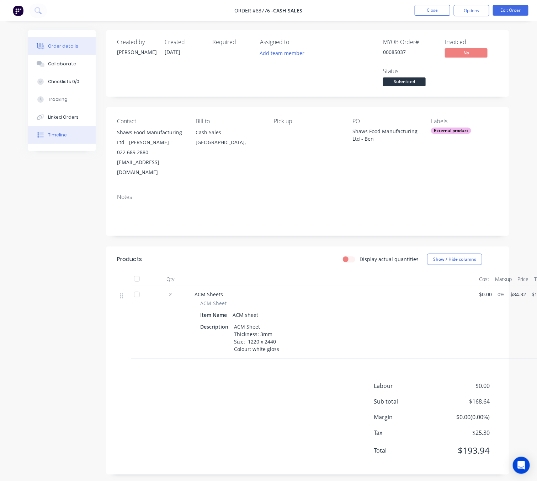
click at [71, 136] on button "Timeline" at bounding box center [62, 135] width 68 height 18
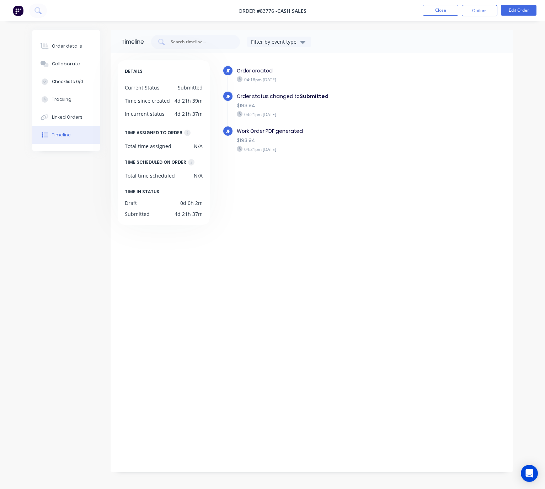
click at [422, 299] on div "JF Order created 04:18pm Thursday 07/08/25 JF Order status changed to Submitted…" at bounding box center [360, 260] width 291 height 401
click at [54, 47] on div "Order details" at bounding box center [67, 46] width 30 height 6
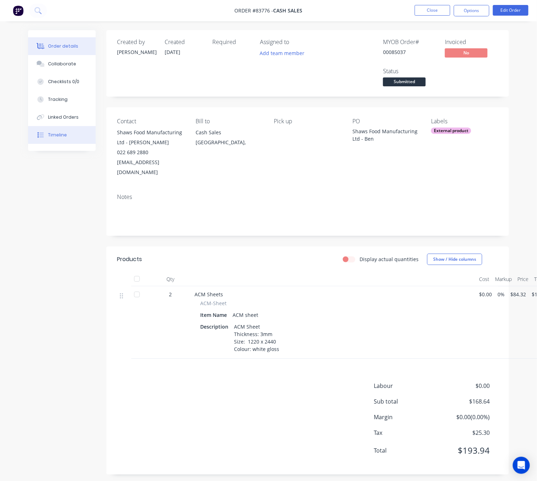
click at [84, 134] on button "Timeline" at bounding box center [62, 135] width 68 height 18
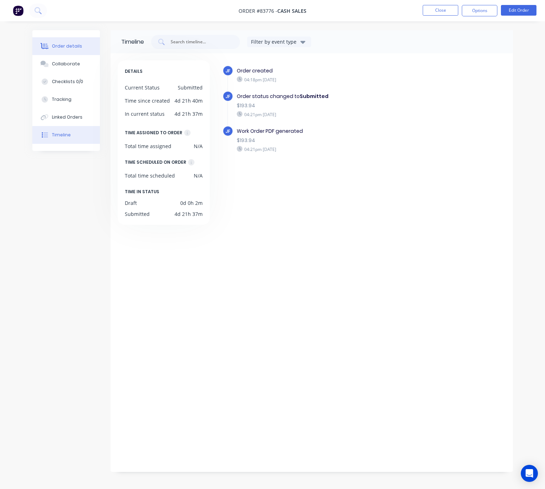
click at [54, 43] on div "Order details" at bounding box center [67, 46] width 30 height 6
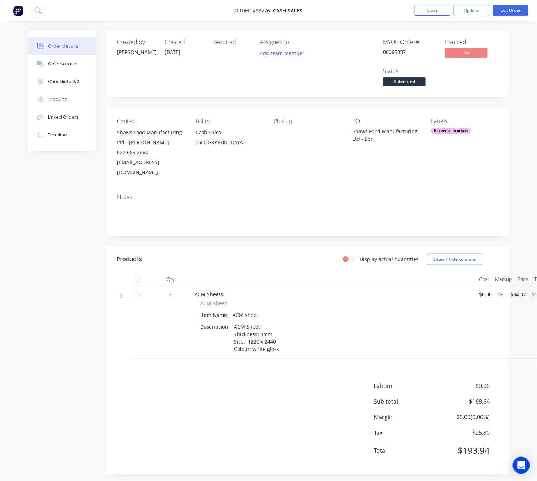
click at [407, 81] on span "Submitted" at bounding box center [404, 81] width 43 height 9
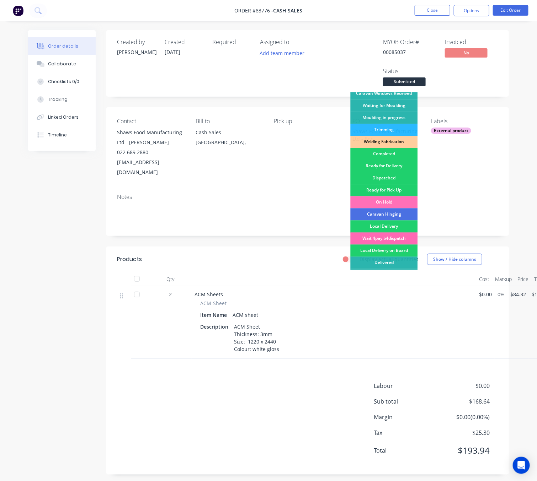
scroll to position [124, 0]
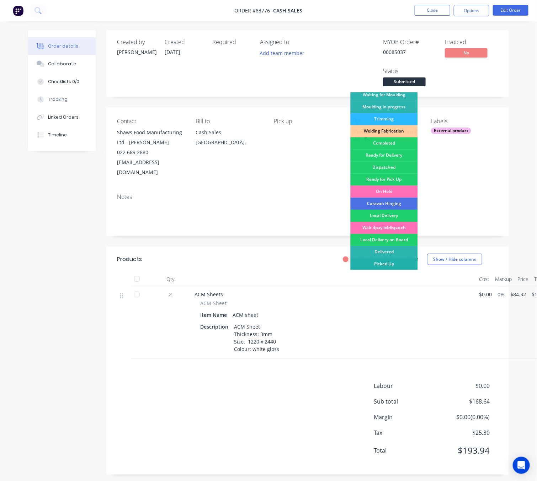
click at [391, 264] on div "Picked Up" at bounding box center [383, 264] width 67 height 12
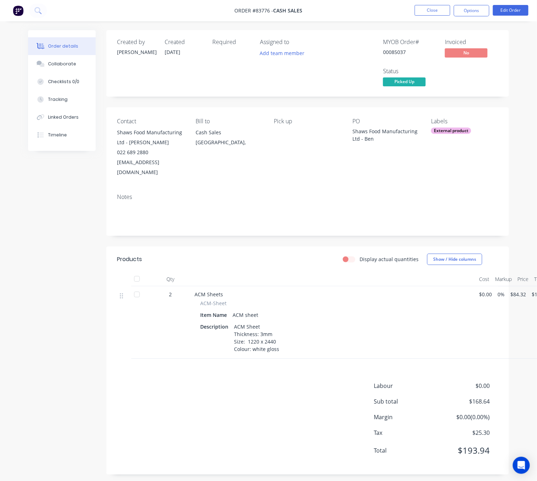
click at [52, 269] on div "Created by Jess Created 07/08/25 Required Assigned to Add team member MYOB Orde…" at bounding box center [268, 257] width 481 height 455
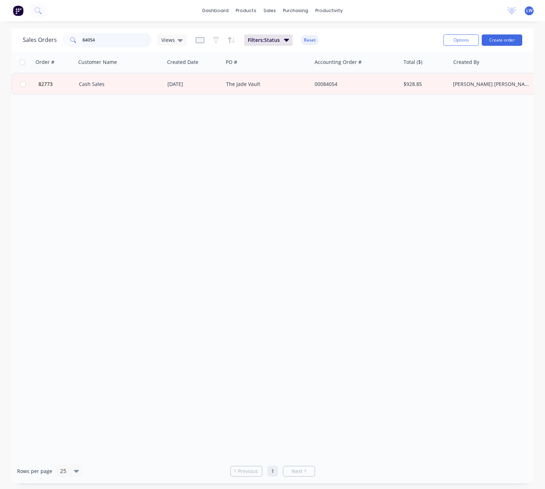
click at [114, 41] on input "84054" at bounding box center [116, 40] width 69 height 14
type input "8"
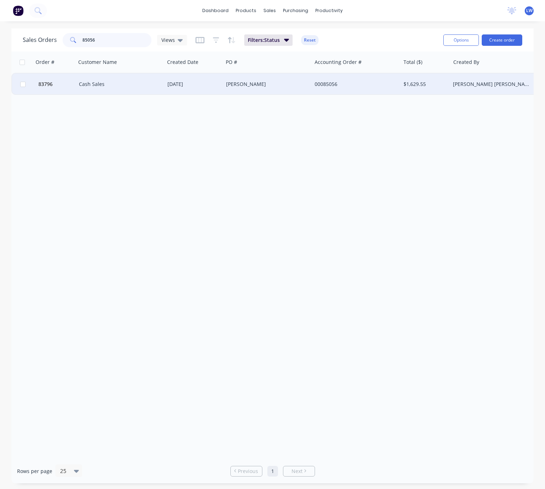
type input "85056"
click at [229, 87] on div "[PERSON_NAME]" at bounding box center [265, 84] width 79 height 7
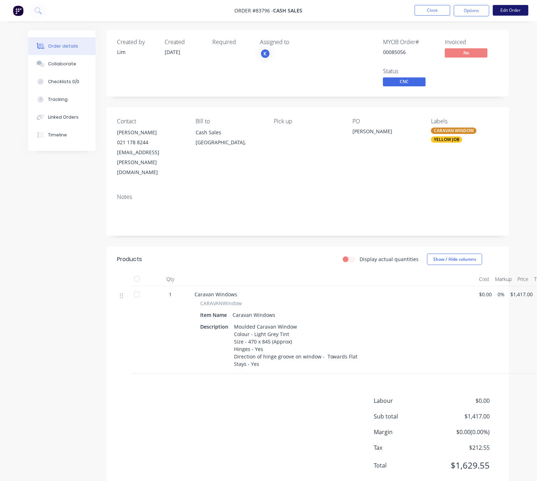
click at [503, 12] on button "Edit Order" at bounding box center [511, 10] width 36 height 11
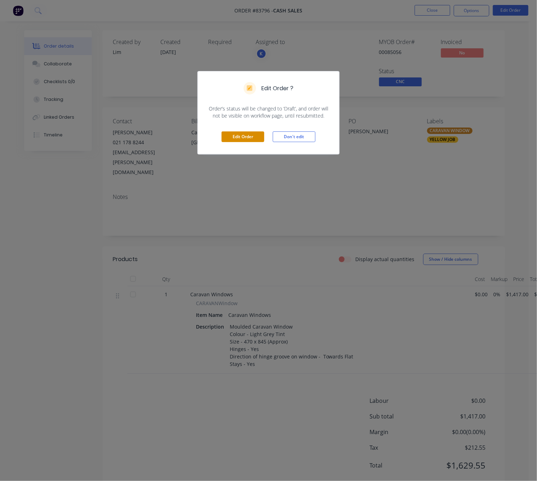
click at [253, 139] on button "Edit Order" at bounding box center [242, 137] width 43 height 11
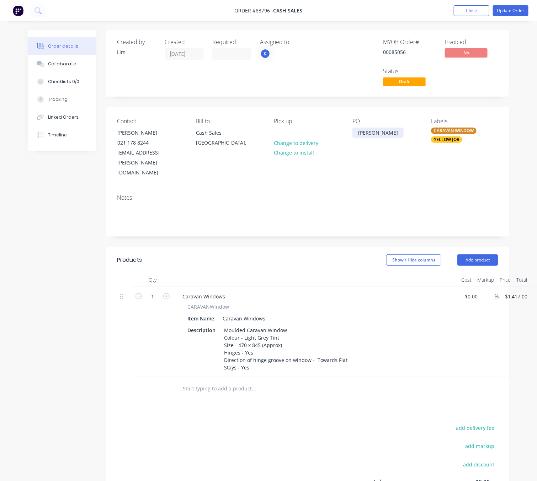
click at [382, 137] on div "Guy Derksen" at bounding box center [377, 133] width 51 height 10
click at [489, 254] on button "Add product" at bounding box center [477, 259] width 41 height 11
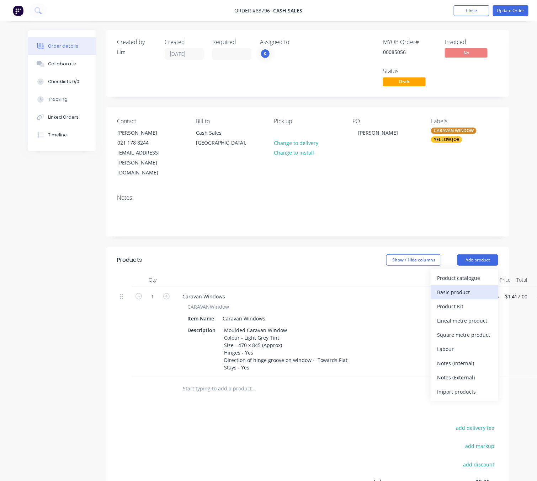
click at [467, 287] on div "Basic product" at bounding box center [464, 292] width 55 height 10
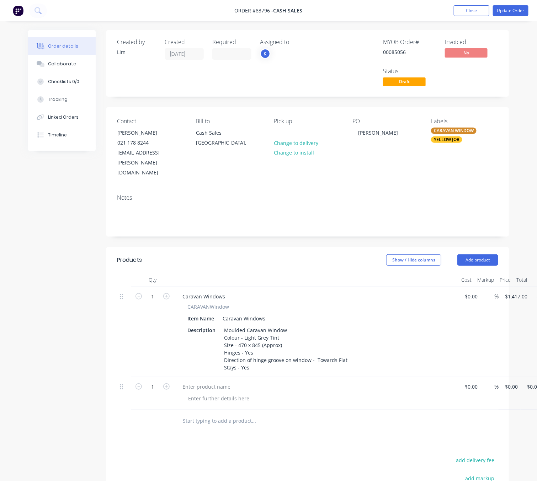
scroll to position [0, 43]
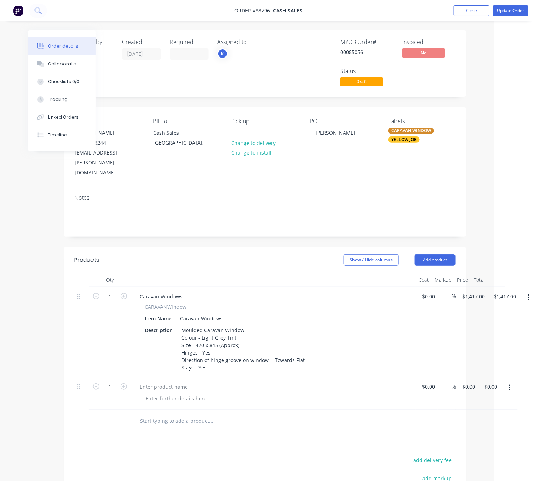
click at [510, 382] on button "button" at bounding box center [509, 388] width 17 height 13
click at [488, 430] on div "Delete" at bounding box center [483, 435] width 55 height 10
click at [454, 254] on button "Add product" at bounding box center [434, 259] width 41 height 11
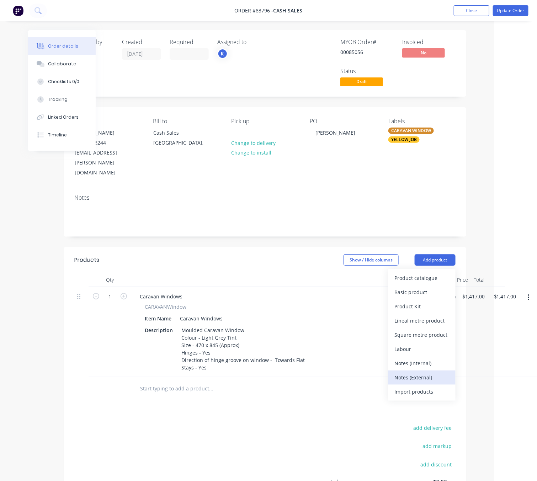
click at [437, 372] on div "Notes (External)" at bounding box center [421, 377] width 55 height 10
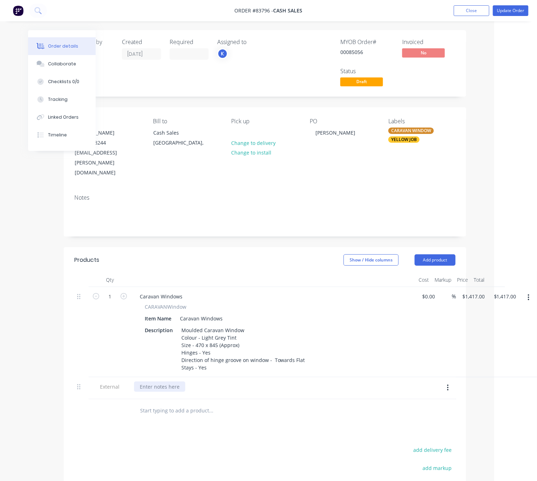
click at [147, 382] on div at bounding box center [159, 387] width 51 height 10
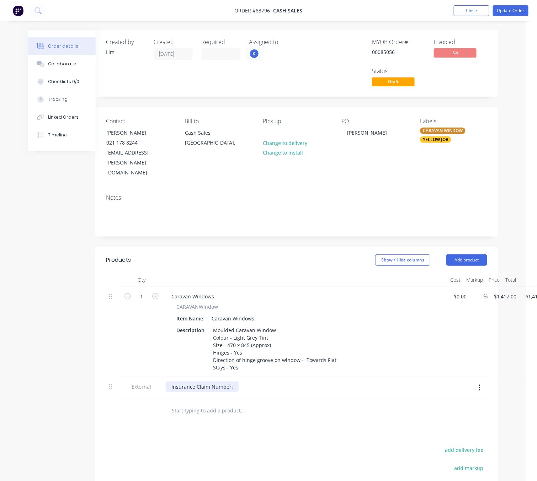
scroll to position [0, 12]
click at [232, 382] on div "Insurance Claim Number:" at bounding box center [201, 387] width 73 height 10
click at [520, 11] on button "Update Order" at bounding box center [511, 10] width 36 height 11
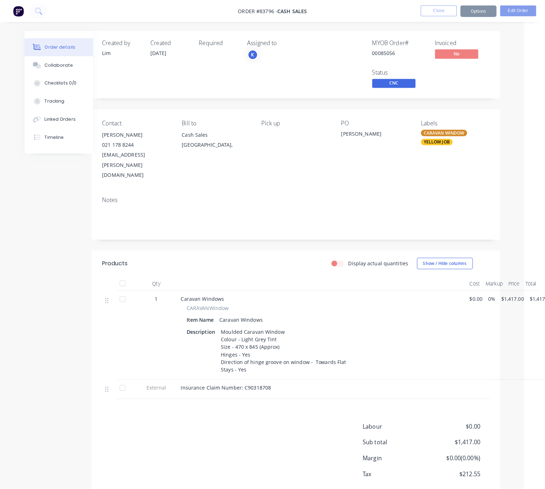
scroll to position [0, 0]
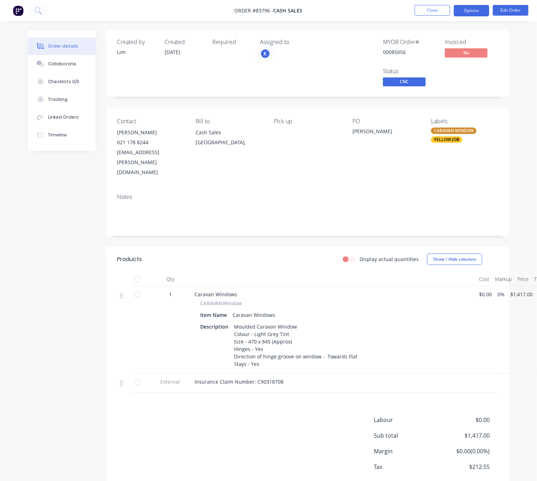
click at [474, 10] on button "Options" at bounding box center [472, 10] width 36 height 11
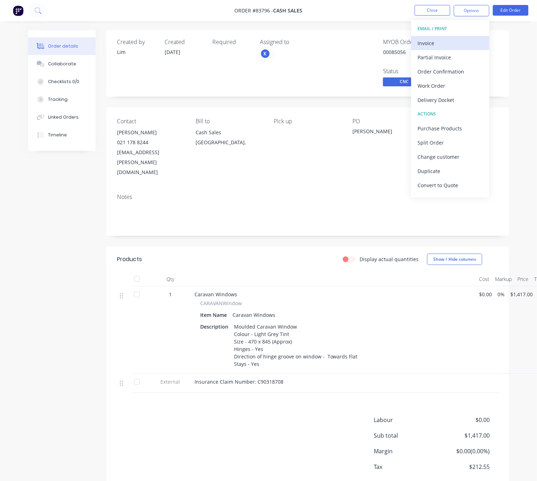
click at [461, 44] on div "Invoice" at bounding box center [449, 43] width 65 height 10
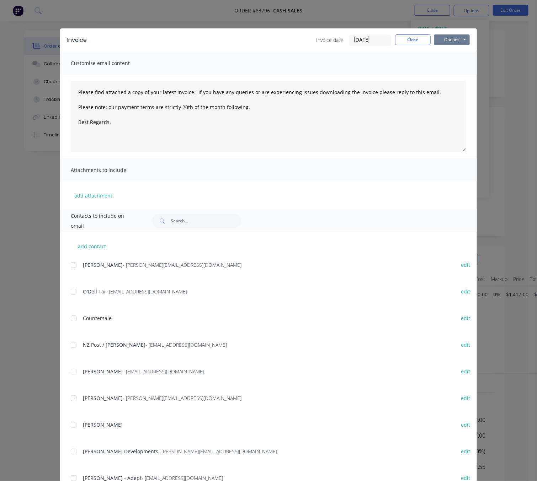
click at [460, 36] on button "Options" at bounding box center [452, 39] width 36 height 11
click at [460, 52] on button "Preview" at bounding box center [456, 53] width 45 height 12
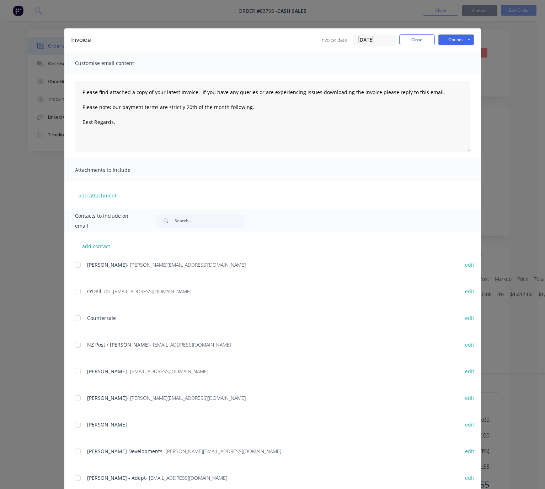
type textarea "Please find attached a copy of your latest invoice. If you have any queries or …"
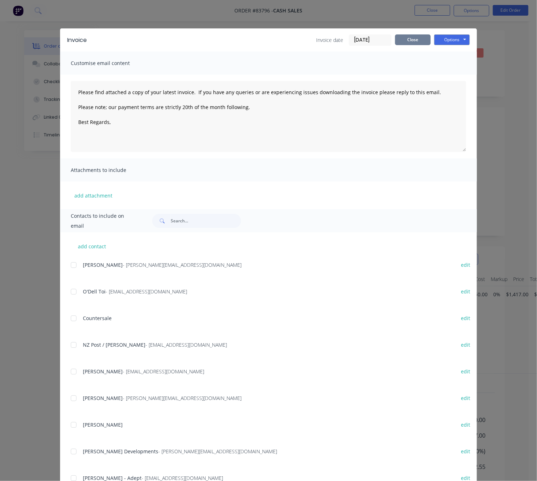
click at [418, 34] on button "Close" at bounding box center [413, 39] width 36 height 11
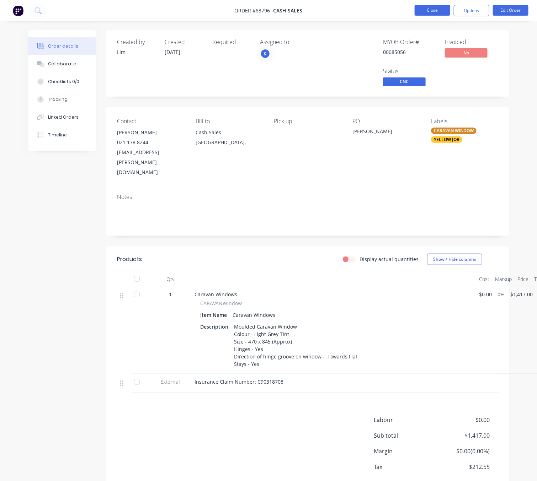
click at [443, 11] on button "Close" at bounding box center [432, 10] width 36 height 11
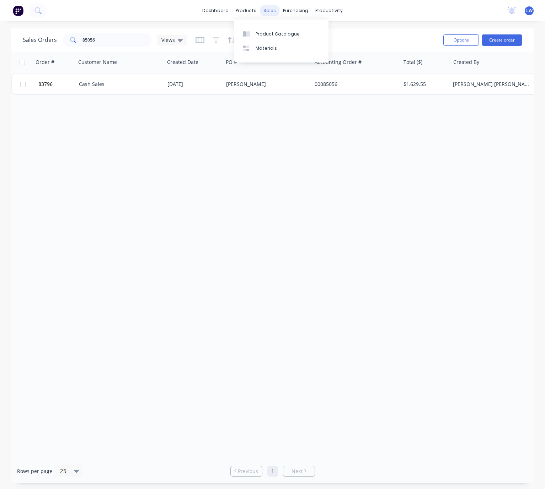
click at [267, 12] on div "sales" at bounding box center [270, 10] width 20 height 11
click at [280, 38] on link "Sales Orders" at bounding box center [307, 34] width 94 height 14
click at [112, 38] on input "85056" at bounding box center [116, 40] width 69 height 14
drag, startPoint x: 113, startPoint y: 39, endPoint x: -1, endPoint y: 38, distance: 113.7
click at [0, 38] on html "dashboard products sales purchasing productivity dashboard products Product Cat…" at bounding box center [272, 244] width 545 height 489
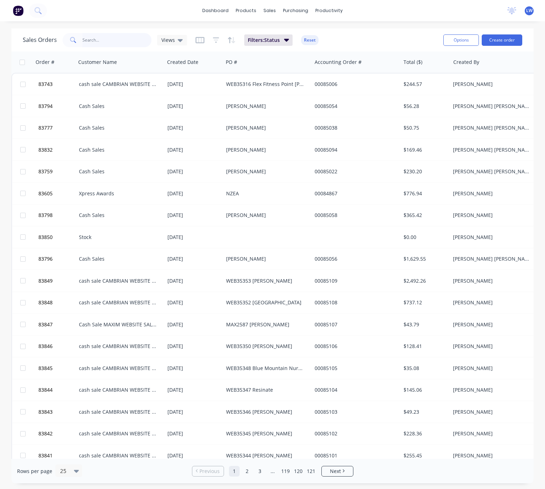
click at [123, 44] on input "text" at bounding box center [116, 40] width 69 height 14
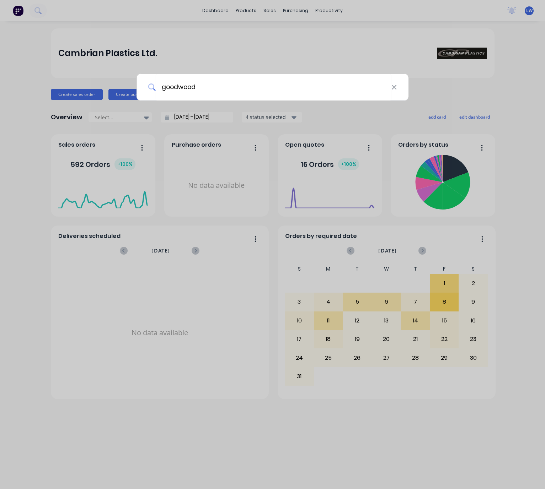
type input "goodwood"
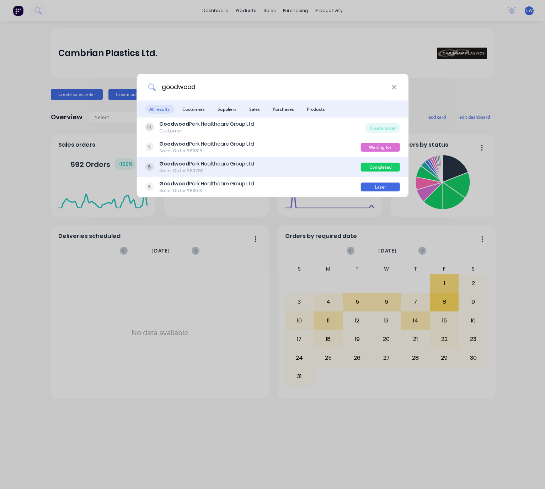
click at [273, 169] on div "Goodwood Park Healthcare Group Ltd Sales Order #83780" at bounding box center [253, 167] width 216 height 14
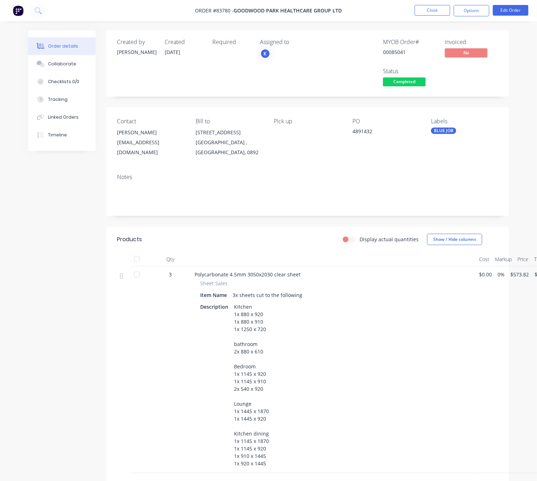
click at [412, 86] on span "Completed" at bounding box center [404, 81] width 43 height 9
click at [330, 80] on div "Assigned to K" at bounding box center [295, 63] width 71 height 49
click at [64, 130] on button "Timeline" at bounding box center [62, 135] width 68 height 18
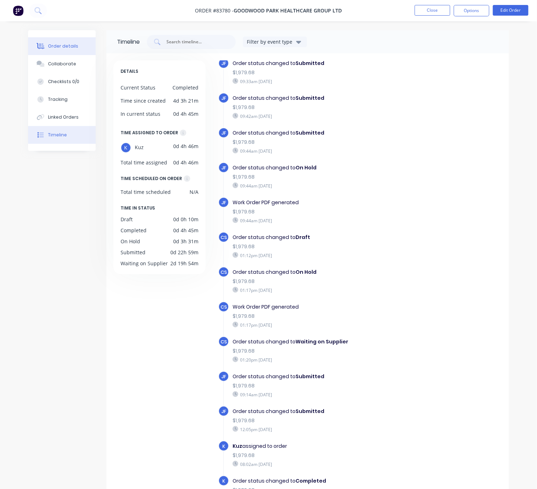
click at [62, 47] on div "Order details" at bounding box center [63, 46] width 30 height 6
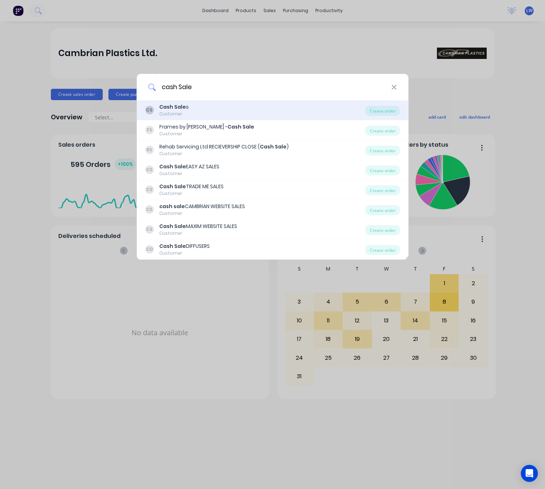
type input "cash Sale"
click at [218, 113] on div "CS Cash Sale s Customer" at bounding box center [255, 110] width 220 height 14
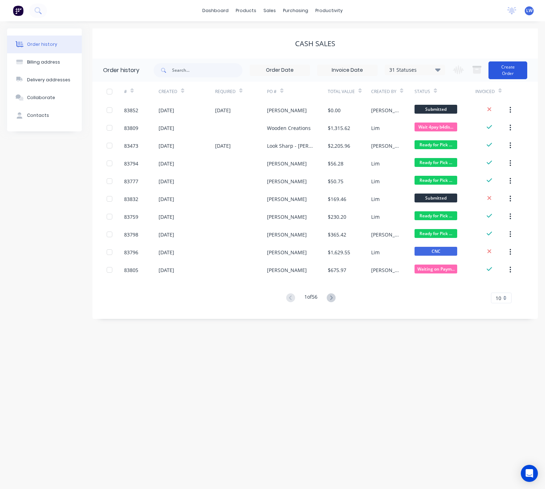
click at [516, 71] on button "Create Order" at bounding box center [507, 70] width 39 height 18
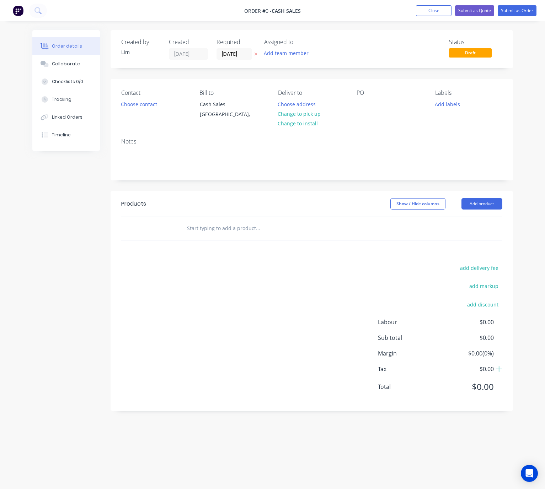
click at [257, 54] on button at bounding box center [255, 54] width 7 height 8
click at [147, 105] on button "Choose contact" at bounding box center [139, 104] width 44 height 10
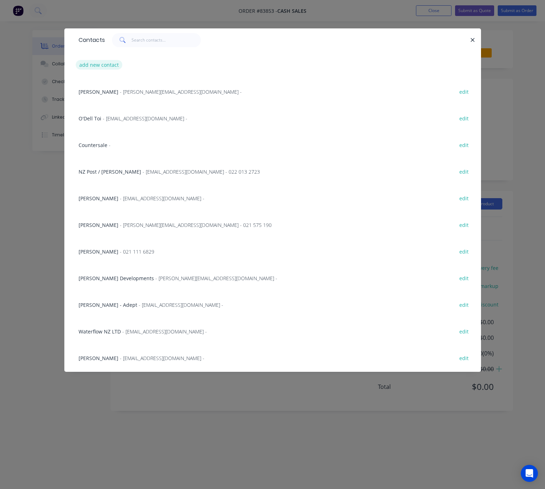
click at [105, 64] on button "add new contact" at bounding box center [99, 65] width 47 height 10
select select "NZ"
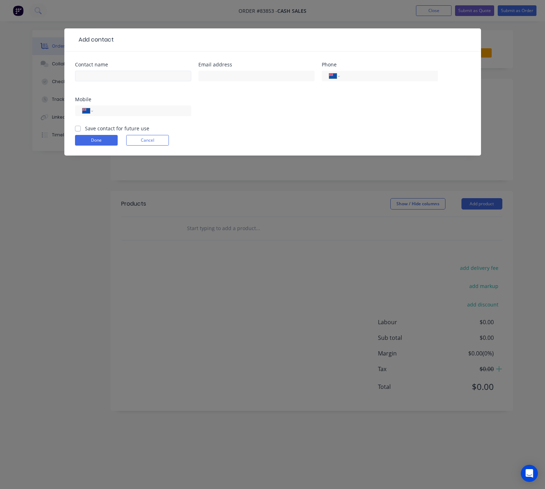
click at [118, 69] on div at bounding box center [133, 79] width 116 height 21
click at [120, 73] on input "text" at bounding box center [133, 76] width 116 height 11
type input "Cash Sale"
click at [92, 140] on button "Done" at bounding box center [96, 140] width 43 height 11
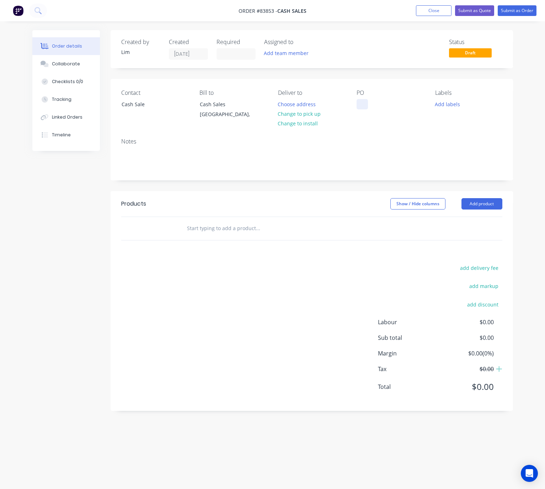
click at [361, 100] on div at bounding box center [361, 104] width 11 height 10
click at [291, 112] on button "Change to pick up" at bounding box center [299, 114] width 50 height 10
click at [450, 104] on button "Add labels" at bounding box center [447, 104] width 33 height 10
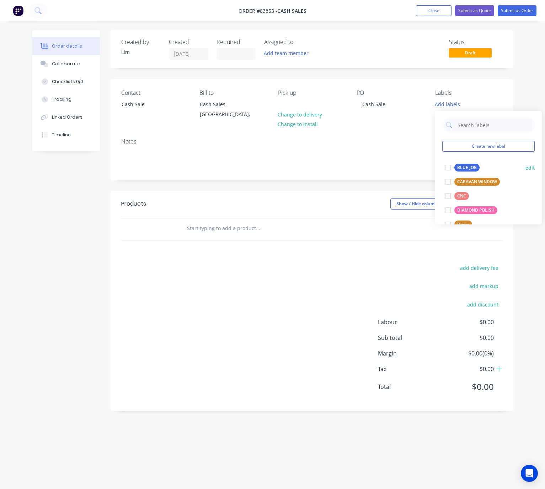
click at [463, 167] on div "BLUE JOB" at bounding box center [466, 168] width 25 height 8
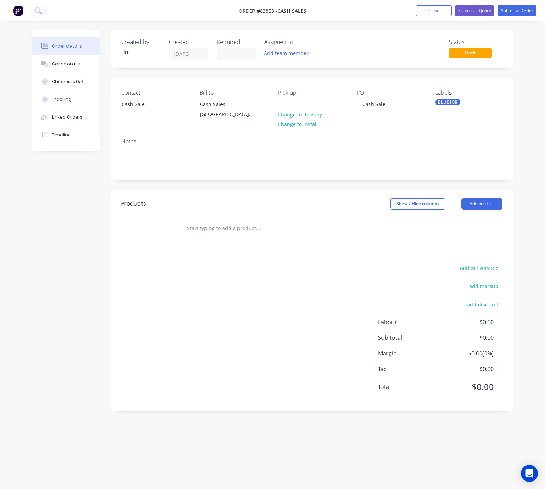
click at [335, 188] on div "Created by Lim Created 12/08/25 Required Assigned to Add team member Status Dra…" at bounding box center [312, 220] width 402 height 381
click at [477, 202] on button "Add product" at bounding box center [481, 203] width 41 height 11
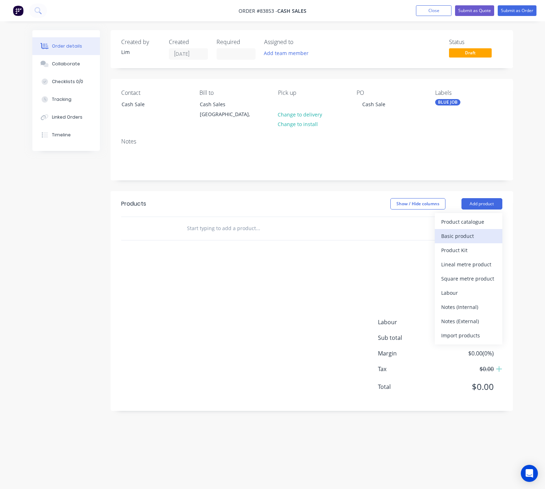
click at [472, 237] on div "Basic product" at bounding box center [468, 236] width 55 height 10
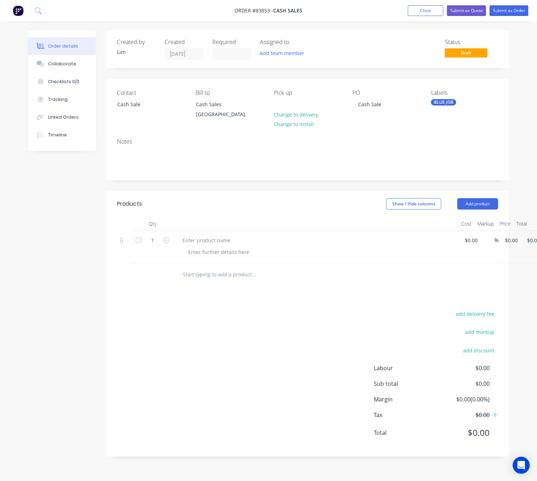
scroll to position [0, 23]
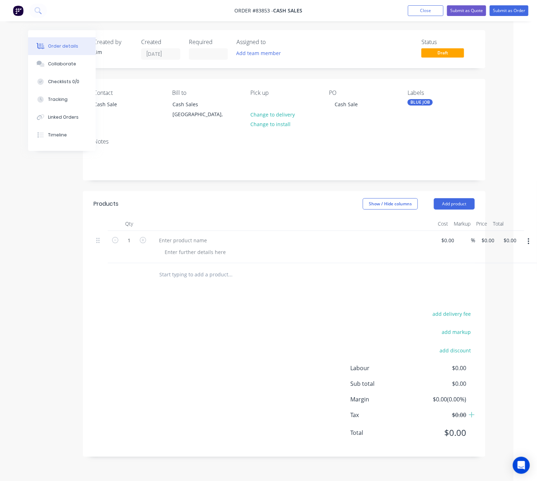
click at [526, 235] on div at bounding box center [528, 247] width 18 height 32
click at [529, 240] on icon "button" at bounding box center [527, 241] width 1 height 6
drag, startPoint x: 494, startPoint y: 292, endPoint x: 271, endPoint y: 285, distance: 223.0
click at [494, 291] on div "Delete" at bounding box center [503, 289] width 55 height 10
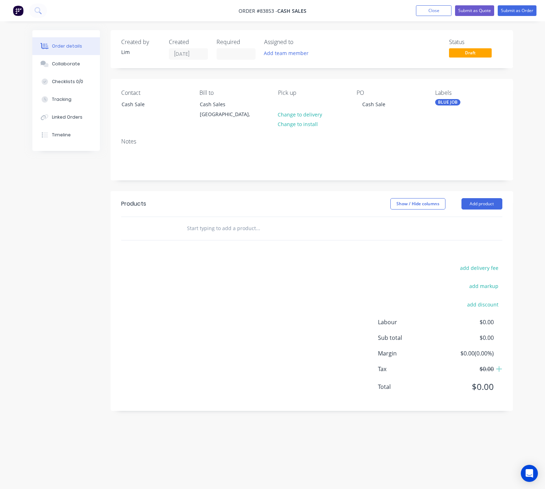
click at [218, 231] on input "text" at bounding box center [258, 228] width 142 height 14
type input "a"
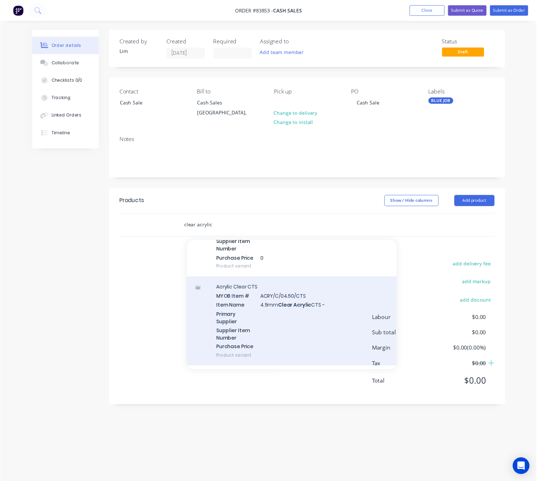
scroll to position [960, 0]
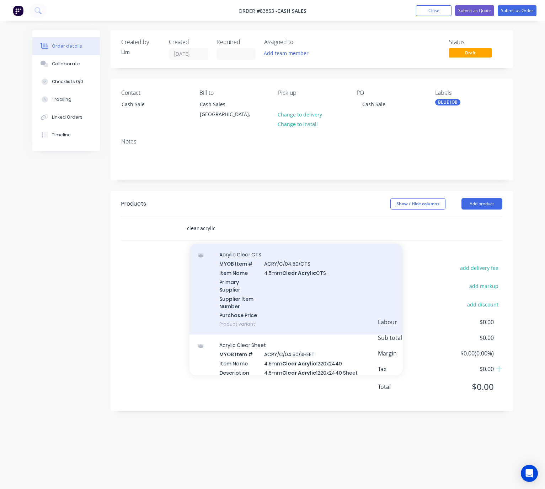
type input "clear acrylic"
click at [337, 310] on div "Acrylic Clear CTS MYOB Item # ACRY/C/04.50/CTS Item Name 4.5mm Clear Acrylic CT…" at bounding box center [295, 289] width 213 height 91
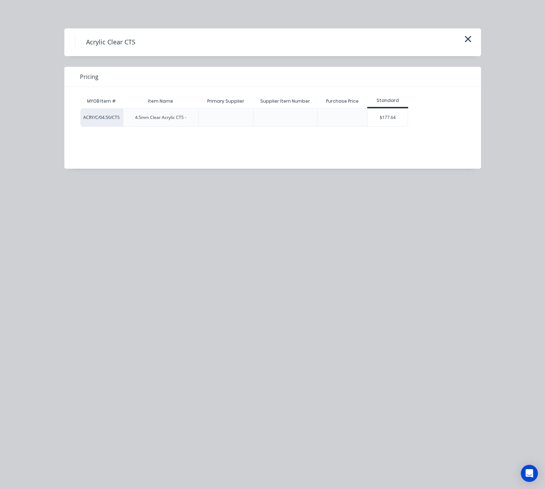
click at [400, 113] on div "$177.64" at bounding box center [388, 118] width 40 height 18
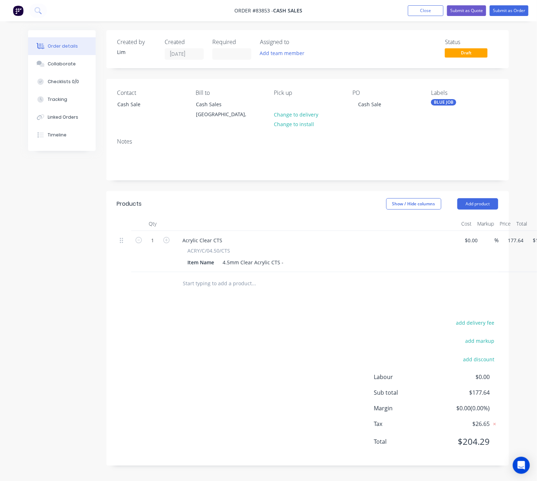
click at [516, 241] on input "177.64" at bounding box center [515, 240] width 22 height 10
type input "$0.00"
type input "$46.22"
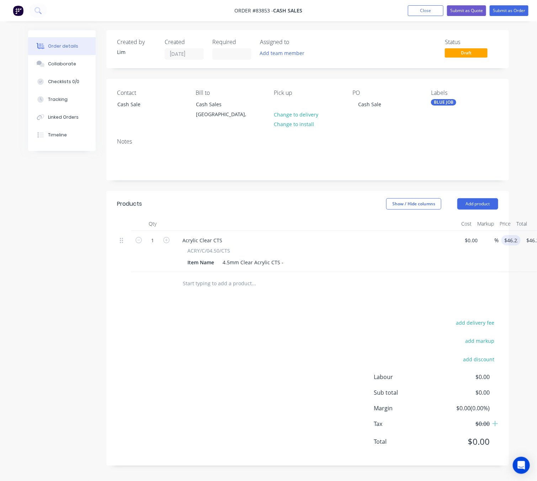
click at [252, 363] on div "add delivery fee add markup add discount Labour $0.00 Sub total $0.00 Margin $0…" at bounding box center [307, 386] width 381 height 137
click at [281, 262] on div "4.5mm Clear Acrylic CTS -" at bounding box center [253, 262] width 66 height 10
click at [214, 362] on div "add delivery fee add markup add discount Labour $0.00 Sub total $46.22 Margin $…" at bounding box center [307, 386] width 381 height 137
click at [509, 17] on nav "Order #83853 - Cash Sales Add product Close Submit as Quote Submit as Order" at bounding box center [268, 10] width 537 height 21
click at [508, 13] on button "Submit as Order" at bounding box center [508, 10] width 39 height 11
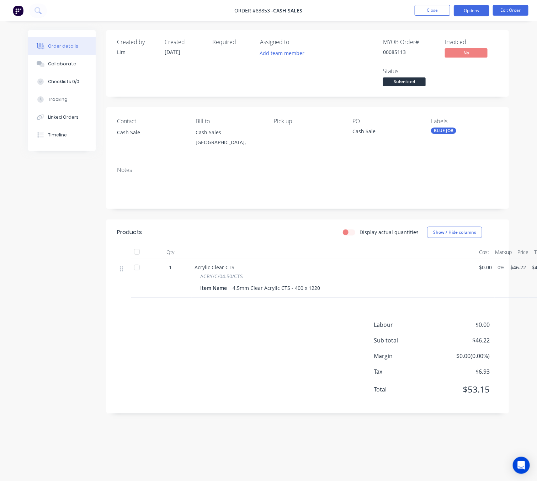
click at [476, 10] on button "Options" at bounding box center [472, 10] width 36 height 11
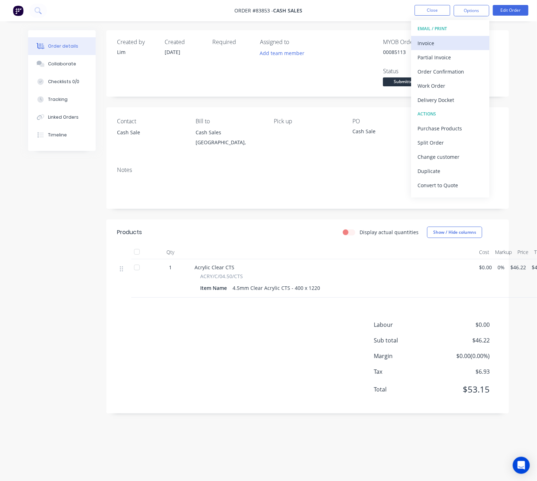
click at [448, 48] on div "Invoice" at bounding box center [449, 43] width 65 height 10
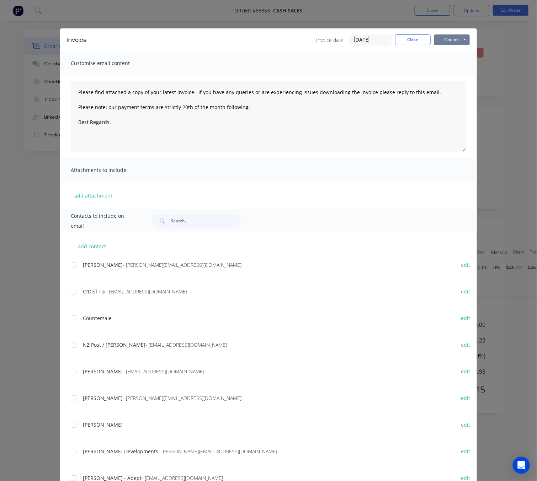
click at [447, 41] on button "Options" at bounding box center [452, 39] width 36 height 11
click at [452, 50] on button "Preview" at bounding box center [456, 53] width 45 height 12
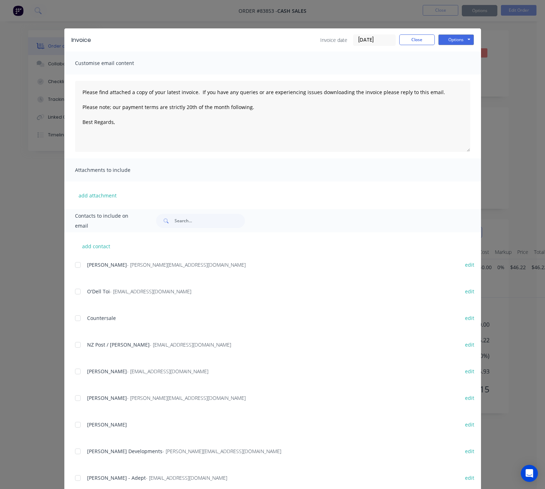
type textarea "Please find attached a copy of your latest invoice. If you have any queries or …"
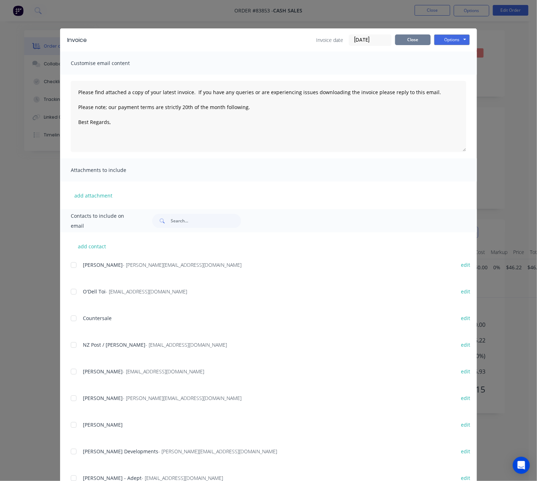
click at [417, 39] on button "Close" at bounding box center [413, 39] width 36 height 11
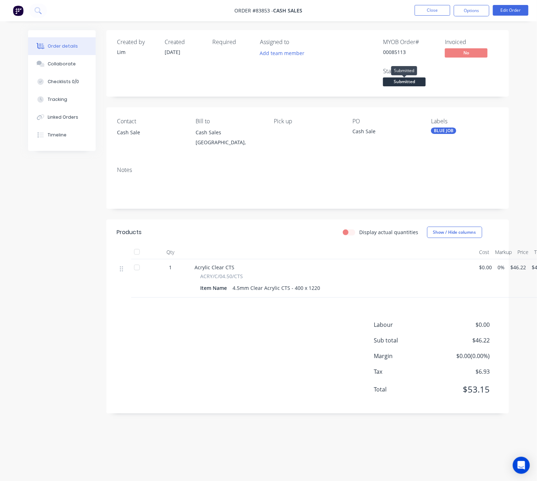
click at [410, 84] on span "Submitted" at bounding box center [404, 81] width 43 height 9
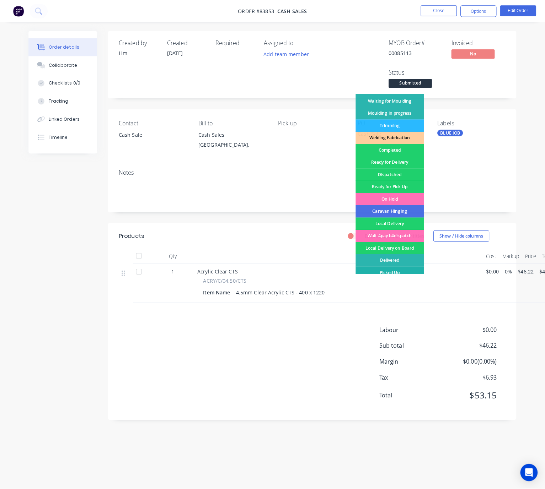
scroll to position [124, 0]
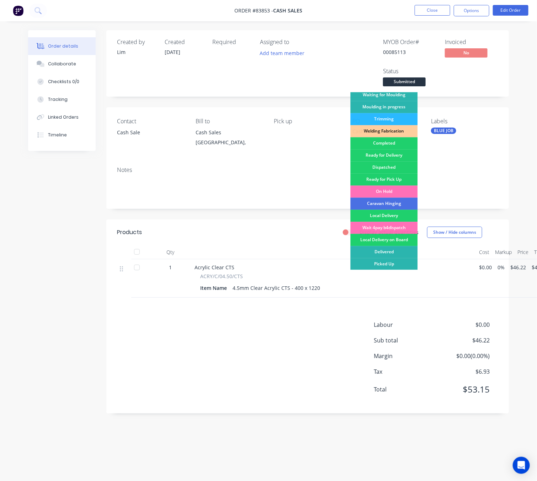
click at [397, 266] on div "Picked Up" at bounding box center [383, 264] width 67 height 12
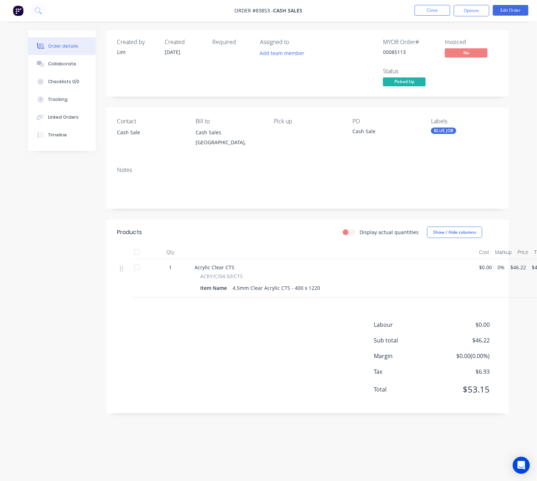
click at [37, 232] on div "Created by Lim Created 12/08/25 Required Assigned to Add team member MYOB Order…" at bounding box center [268, 227] width 481 height 394
click at [73, 261] on div "Created by Lim Created 12/08/25 Required Assigned to Add team member MYOB Order…" at bounding box center [268, 227] width 481 height 394
click at [517, 10] on button "Edit Order" at bounding box center [511, 10] width 36 height 11
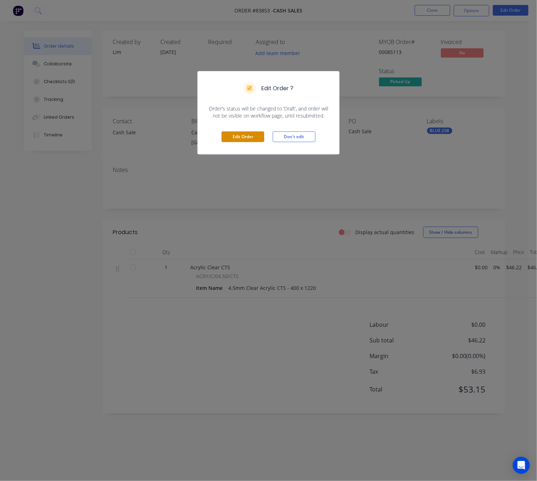
drag, startPoint x: 256, startPoint y: 140, endPoint x: 271, endPoint y: 146, distance: 16.4
click at [256, 140] on button "Edit Order" at bounding box center [242, 137] width 43 height 11
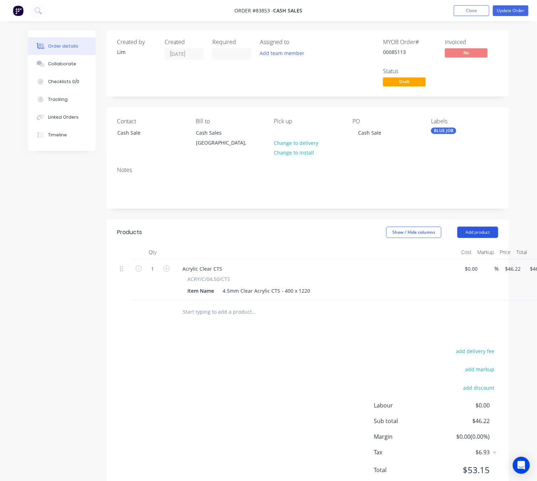
click at [486, 232] on button "Add product" at bounding box center [477, 232] width 41 height 11
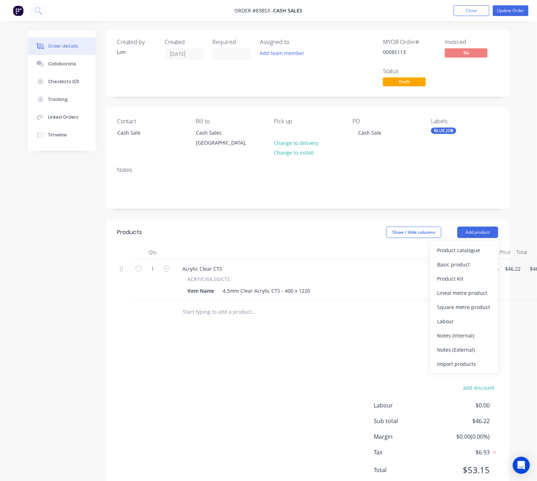
drag, startPoint x: 477, startPoint y: 348, endPoint x: 432, endPoint y: 350, distance: 44.8
click at [476, 348] on div "Notes (External)" at bounding box center [464, 350] width 55 height 10
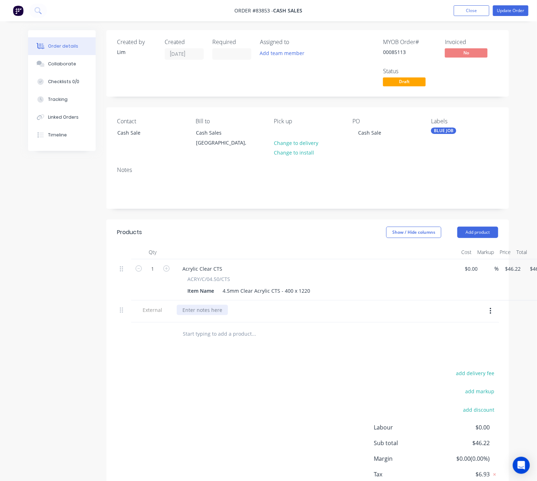
click at [224, 307] on div at bounding box center [202, 310] width 51 height 10
drag, startPoint x: 251, startPoint y: 403, endPoint x: 321, endPoint y: 313, distance: 114.7
click at [251, 403] on div "add delivery fee add markup add discount Labour $0.00 Sub total $46.22 Margin $…" at bounding box center [307, 437] width 381 height 137
click at [517, 3] on nav "Order #83853 - Cash Sales Add product Close Update Order" at bounding box center [268, 10] width 537 height 21
click at [519, 10] on button "Update Order" at bounding box center [511, 10] width 36 height 11
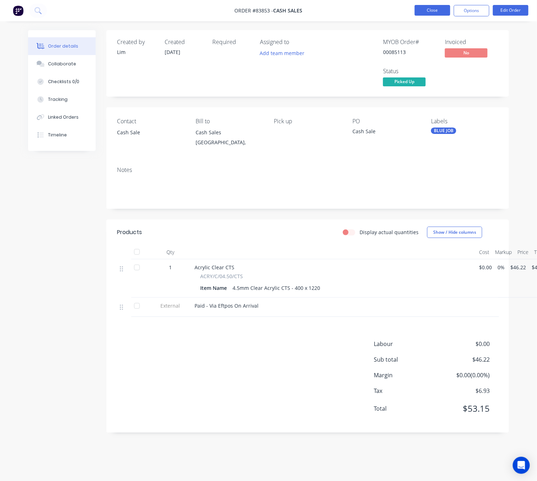
click at [440, 9] on button "Close" at bounding box center [432, 10] width 36 height 11
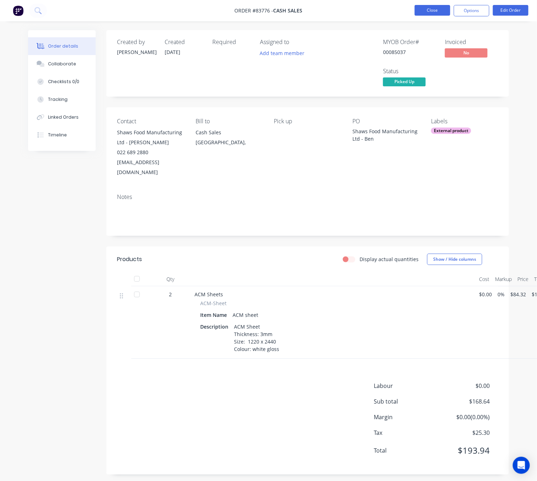
click at [440, 7] on button "Close" at bounding box center [432, 10] width 36 height 11
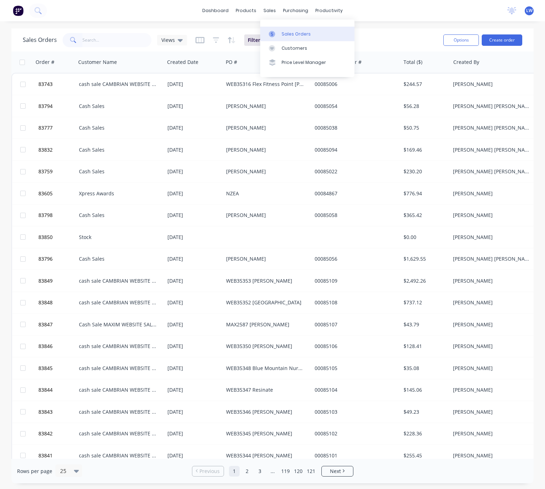
click at [275, 10] on div "sales" at bounding box center [270, 10] width 20 height 11
click at [286, 33] on div "Sales Orders" at bounding box center [295, 34] width 29 height 6
click at [105, 39] on input "text" at bounding box center [116, 40] width 69 height 14
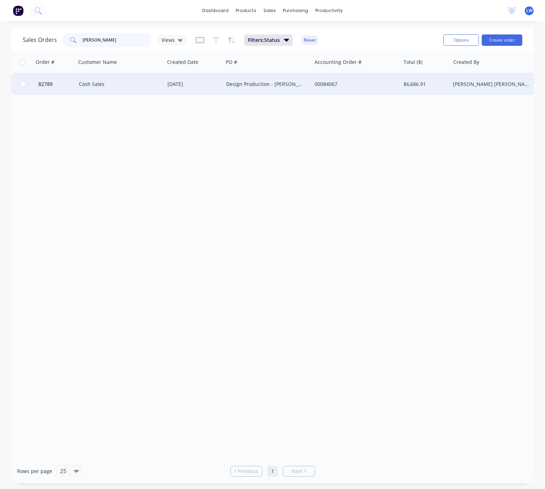
type input "[PERSON_NAME]"
click at [234, 80] on div "Design Production - [PERSON_NAME] PO45635" at bounding box center [267, 84] width 89 height 21
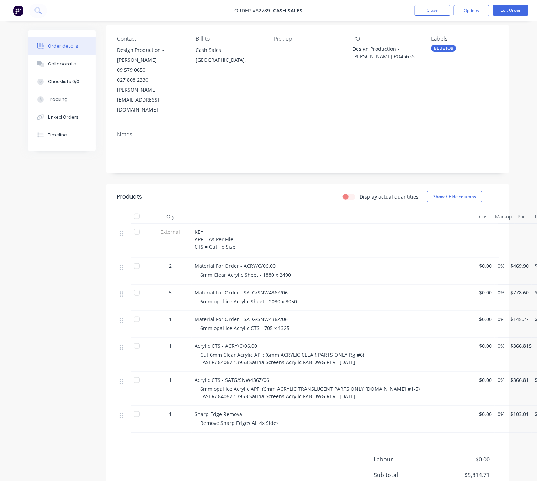
scroll to position [107, 0]
